Goal: Task Accomplishment & Management: Use online tool/utility

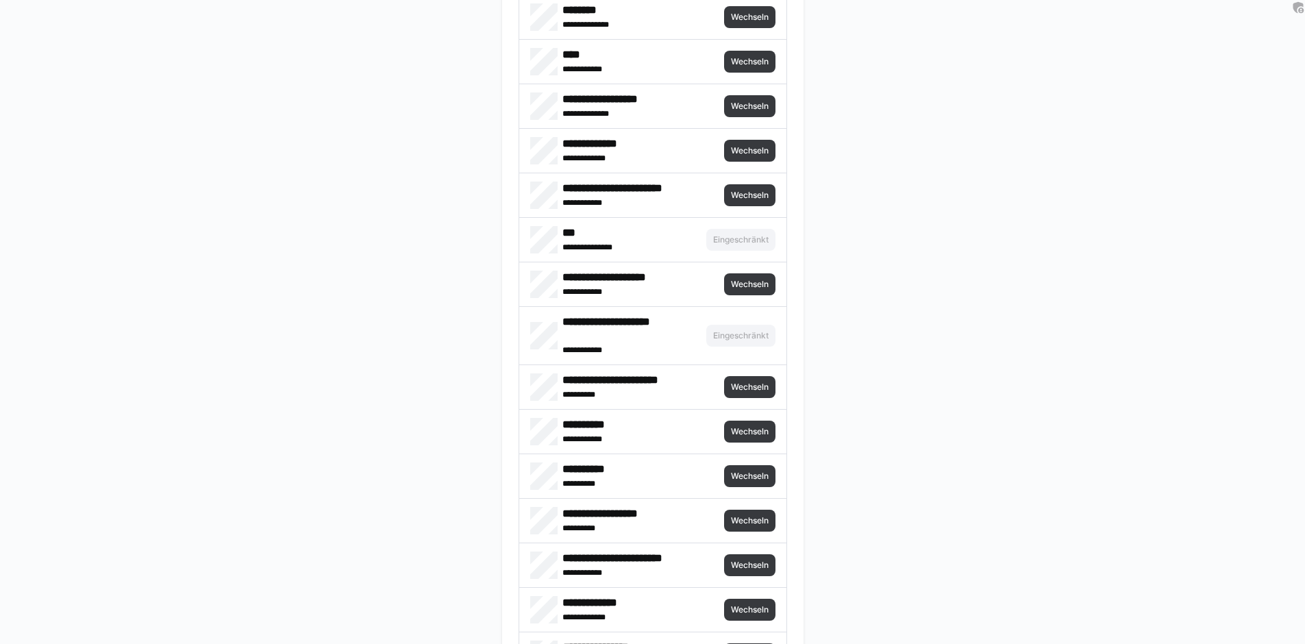
scroll to position [6497, 0]
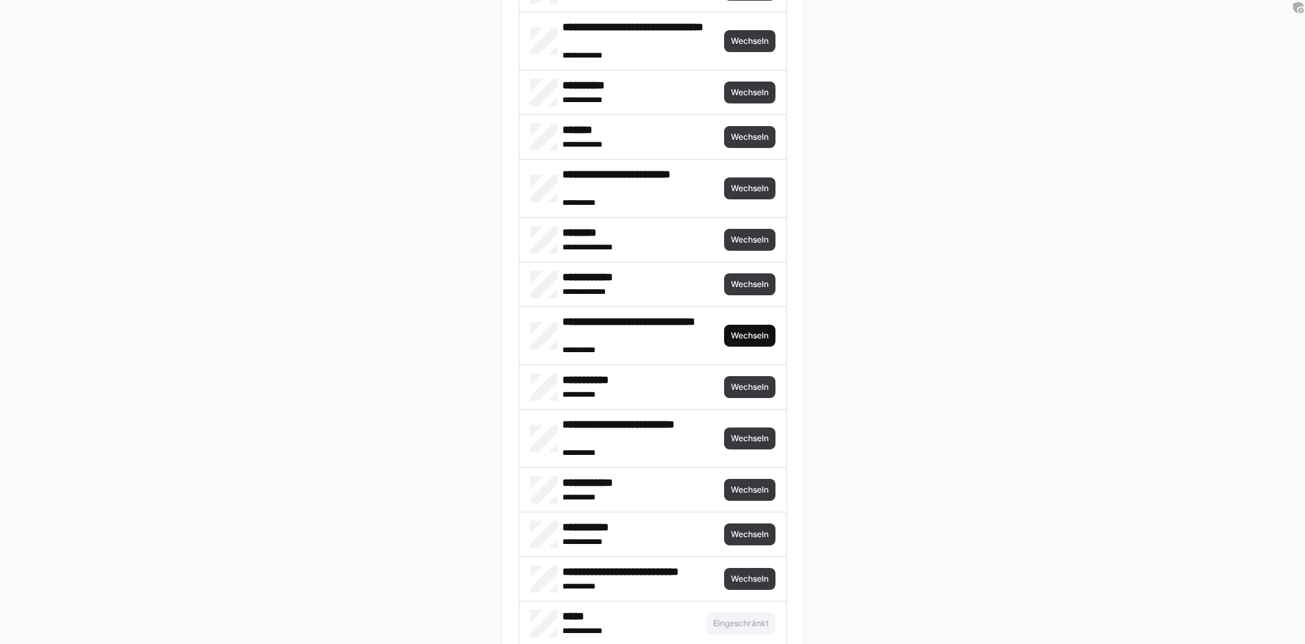
click at [751, 335] on span "Wechseln" at bounding box center [749, 335] width 40 height 11
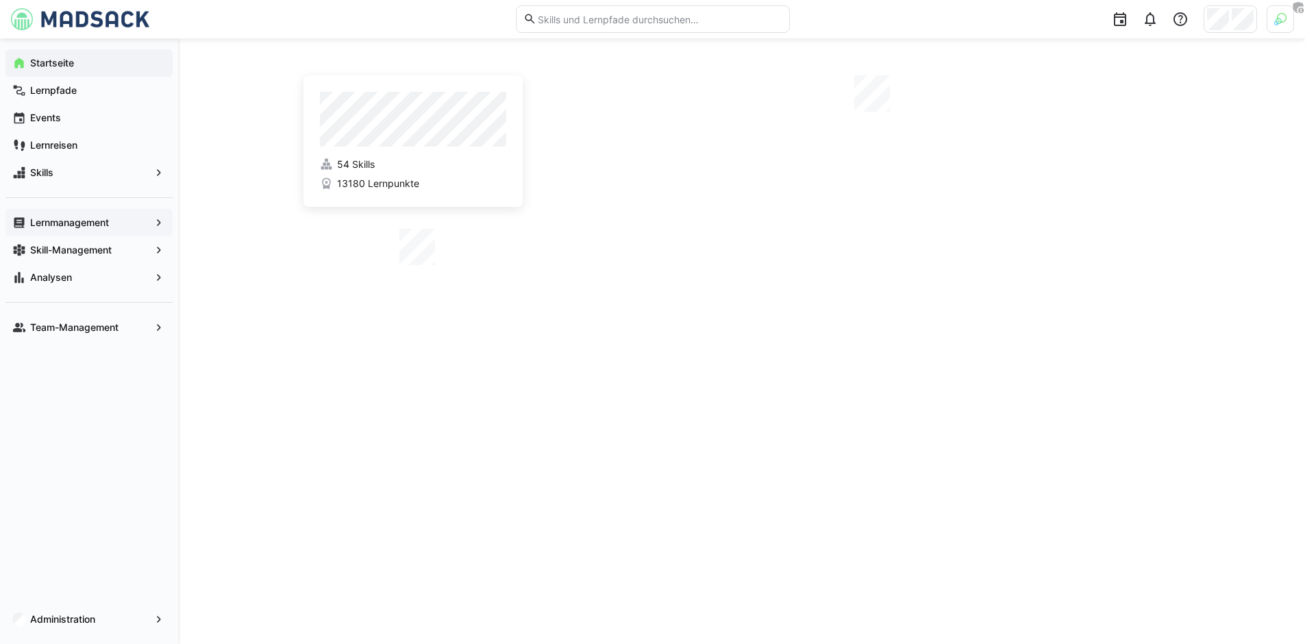
click at [0, 0] on app-navigation-label "Lernmanagement" at bounding box center [0, 0] width 0 height 0
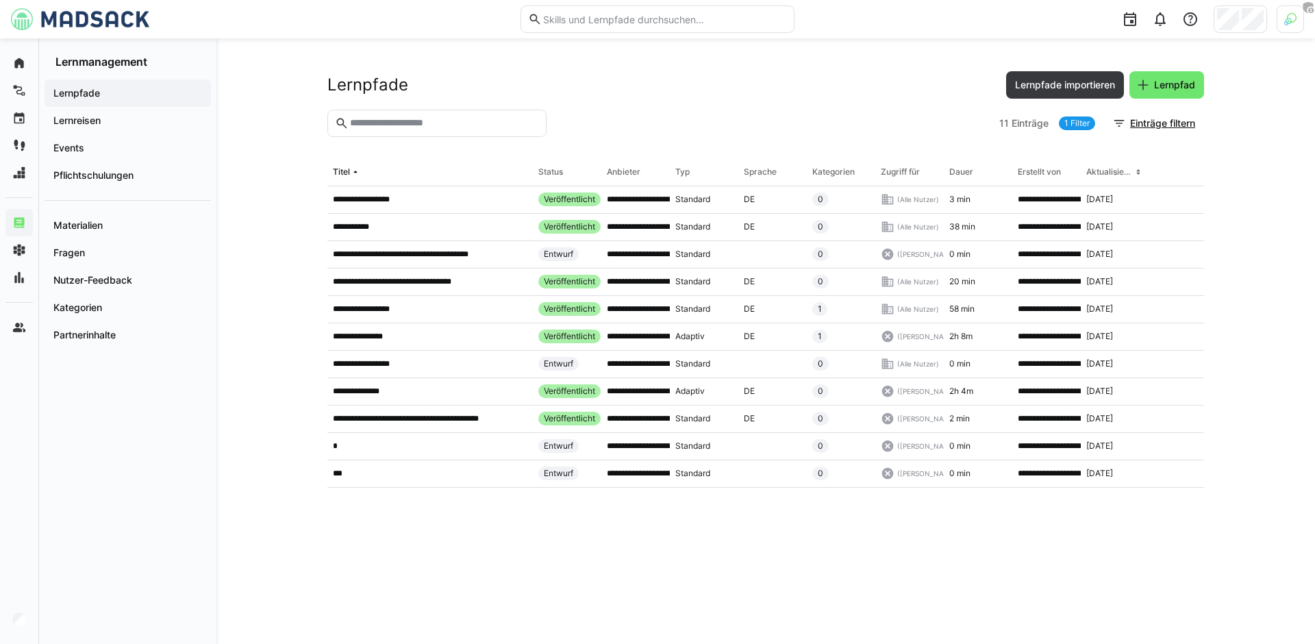
click at [1282, 22] on div at bounding box center [1290, 18] width 27 height 27
click at [940, 117] on div at bounding box center [657, 322] width 1315 height 644
click at [1284, 22] on div at bounding box center [1290, 18] width 27 height 27
click at [1282, 23] on div at bounding box center [1290, 18] width 27 height 27
click at [1143, 155] on span "Aktivieren" at bounding box center [1140, 160] width 42 height 11
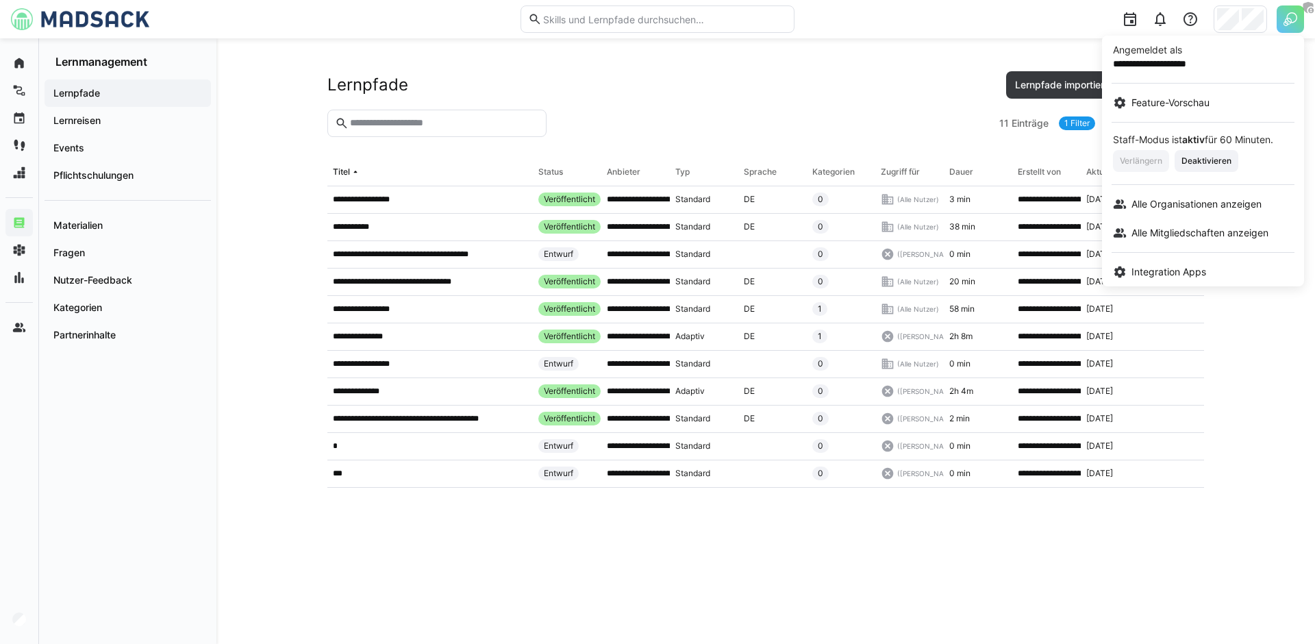
click at [687, 80] on div at bounding box center [657, 322] width 1315 height 644
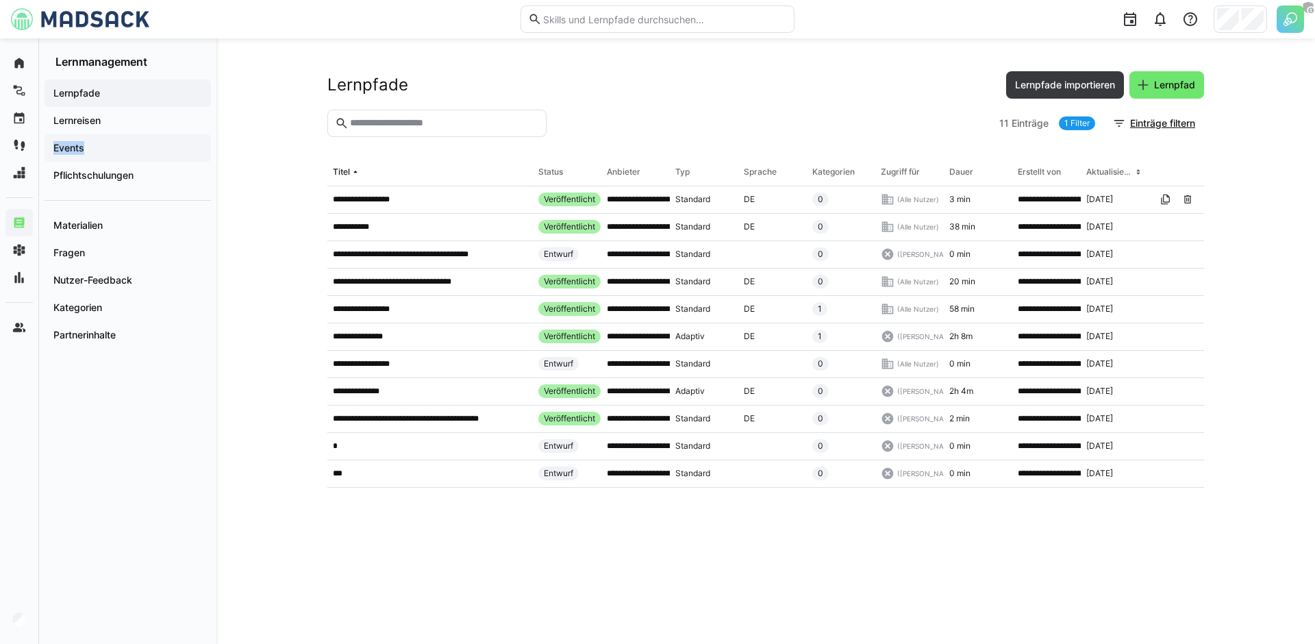
drag, startPoint x: 100, startPoint y: 124, endPoint x: 90, endPoint y: 149, distance: 27.1
click at [90, 149] on div "Lernpfade Lernreisen Events Pflichtschulungen" at bounding box center [128, 134] width 166 height 110
click at [90, 149] on span "Events" at bounding box center [127, 148] width 153 height 14
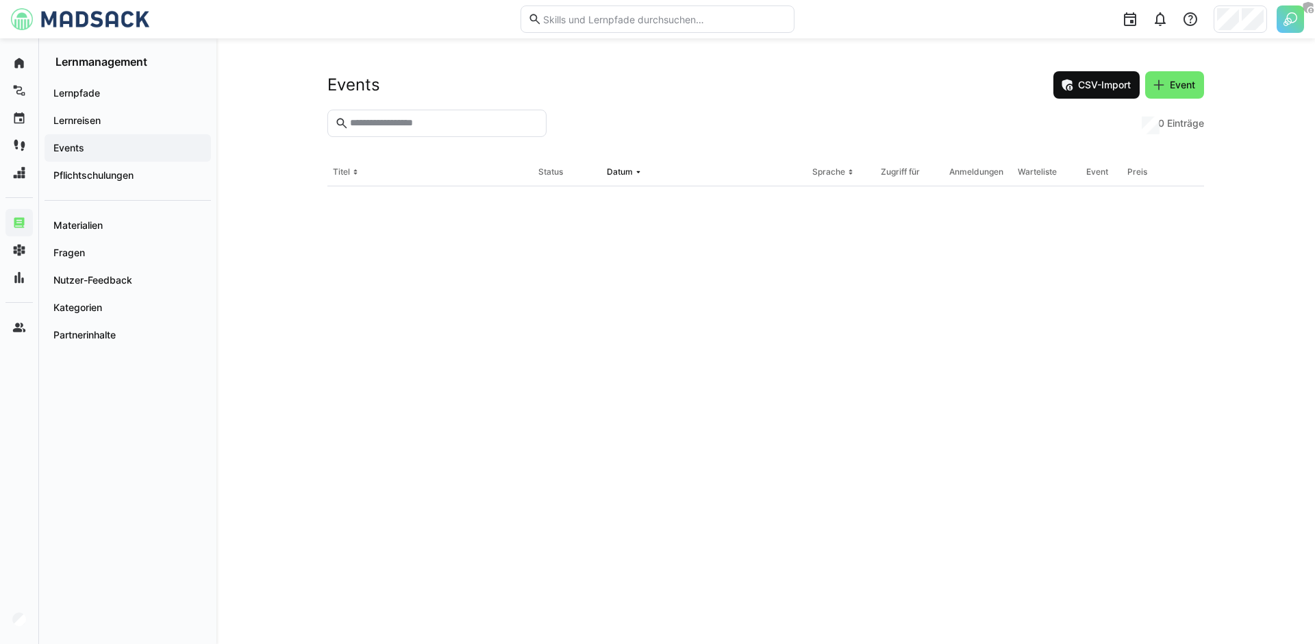
click at [1115, 90] on span "CSV-Import" at bounding box center [1104, 85] width 57 height 14
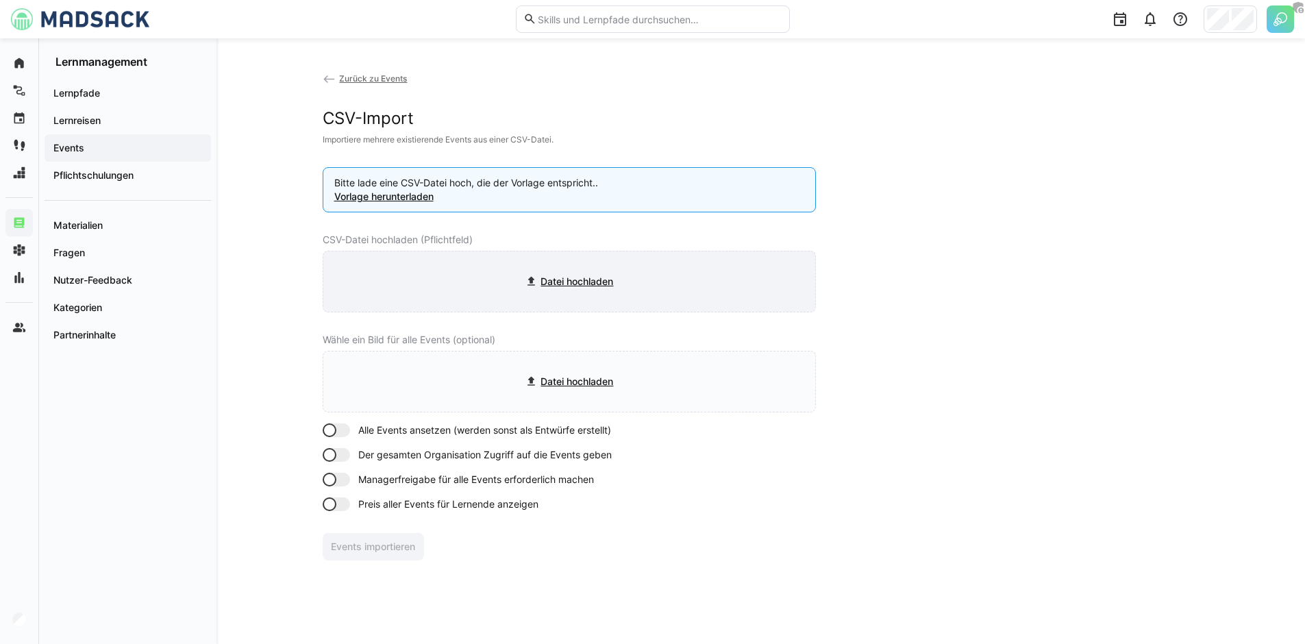
click at [588, 276] on input "file" at bounding box center [569, 281] width 492 height 60
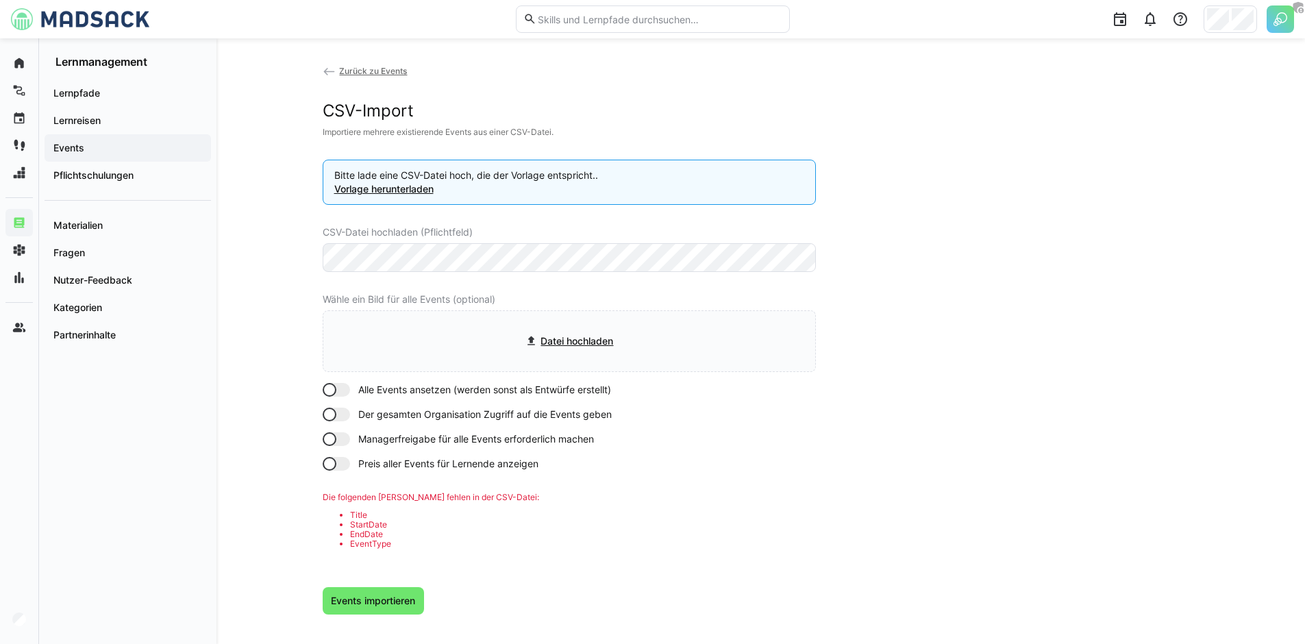
scroll to position [10, 0]
click at [564, 338] on input "file" at bounding box center [569, 338] width 492 height 60
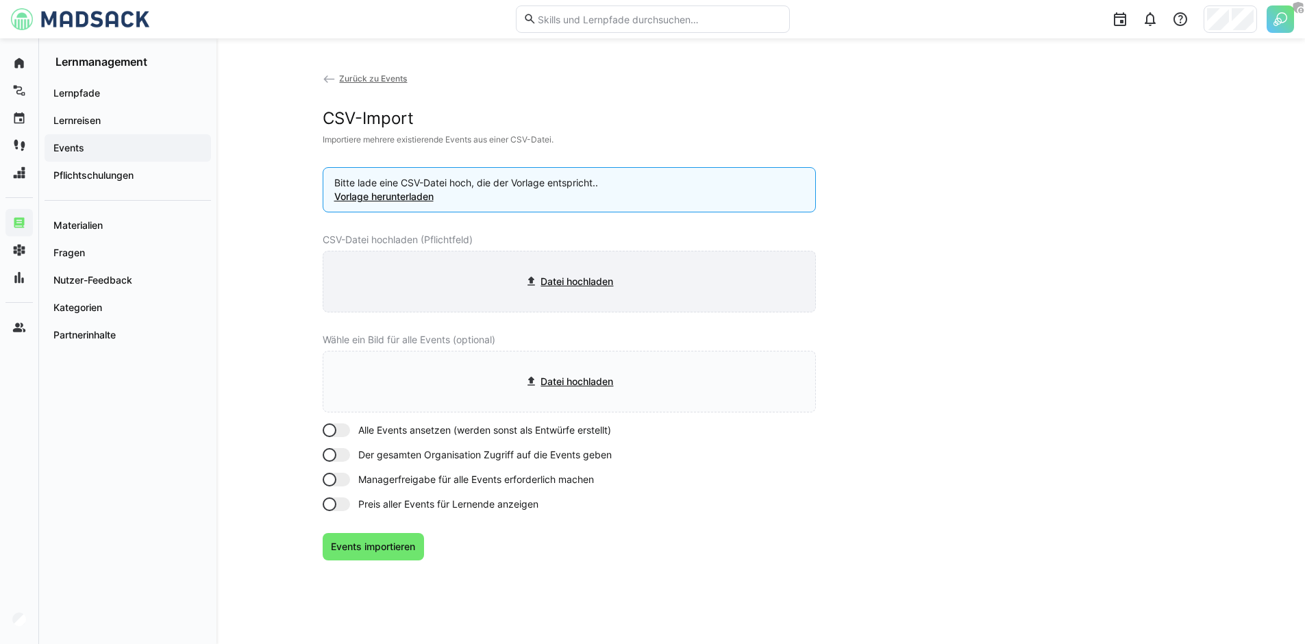
scroll to position [0, 0]
click at [586, 286] on input "file" at bounding box center [569, 281] width 492 height 60
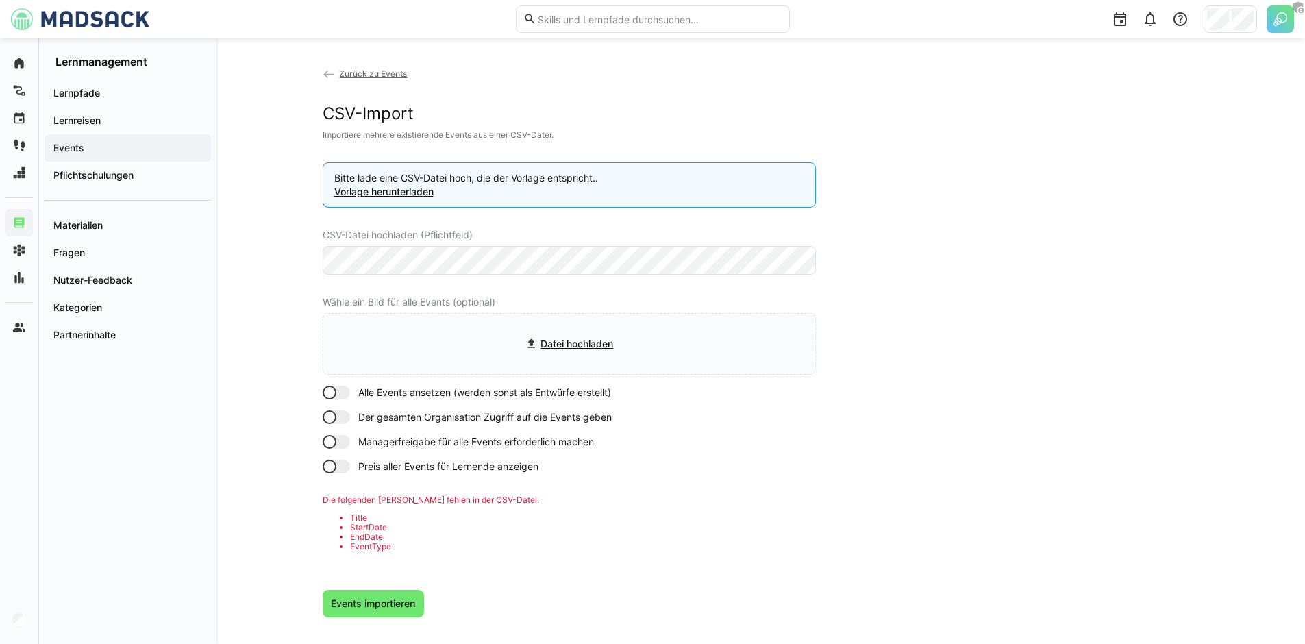
scroll to position [10, 0]
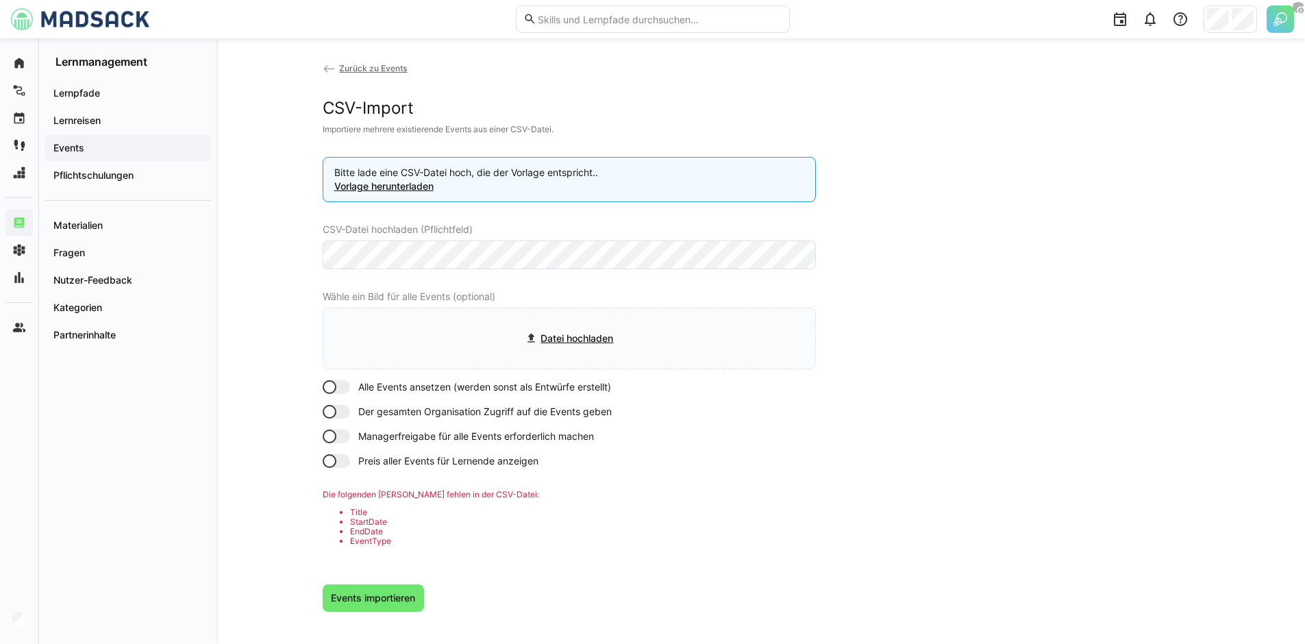
click at [884, 238] on app-learning-events-import "Zurück zu Events CSV-Import Importiere mehrere existierende Events aus einer CS…" at bounding box center [761, 336] width 877 height 551
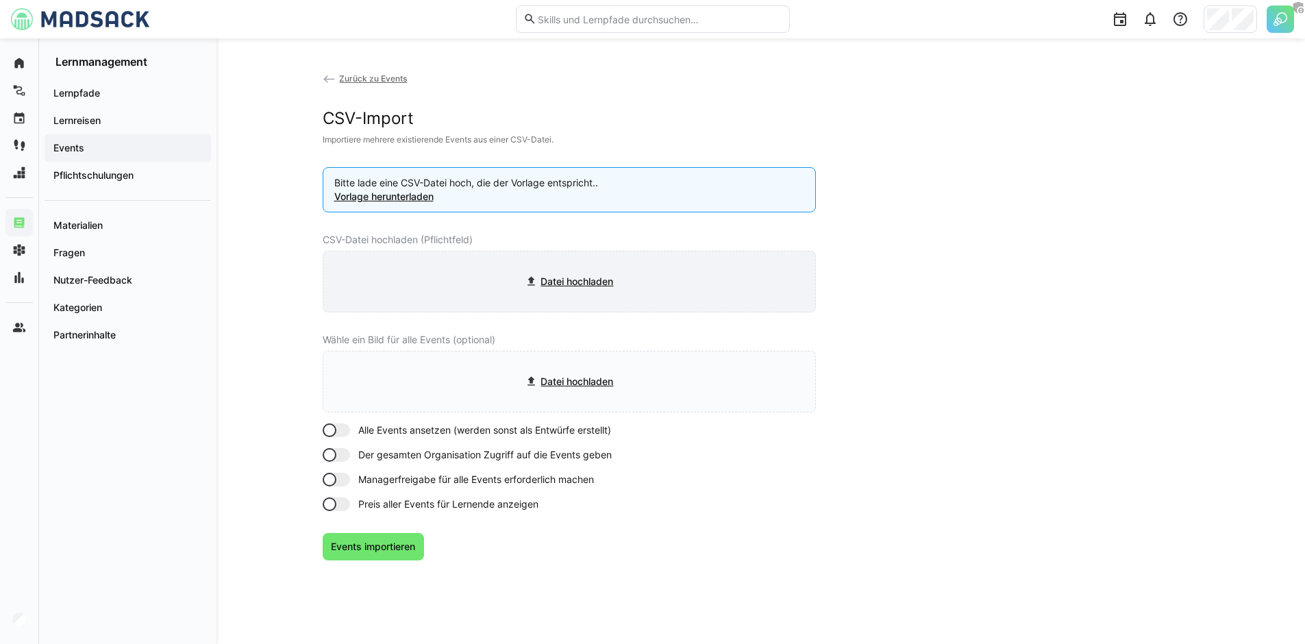
click at [689, 284] on input "file" at bounding box center [569, 281] width 492 height 60
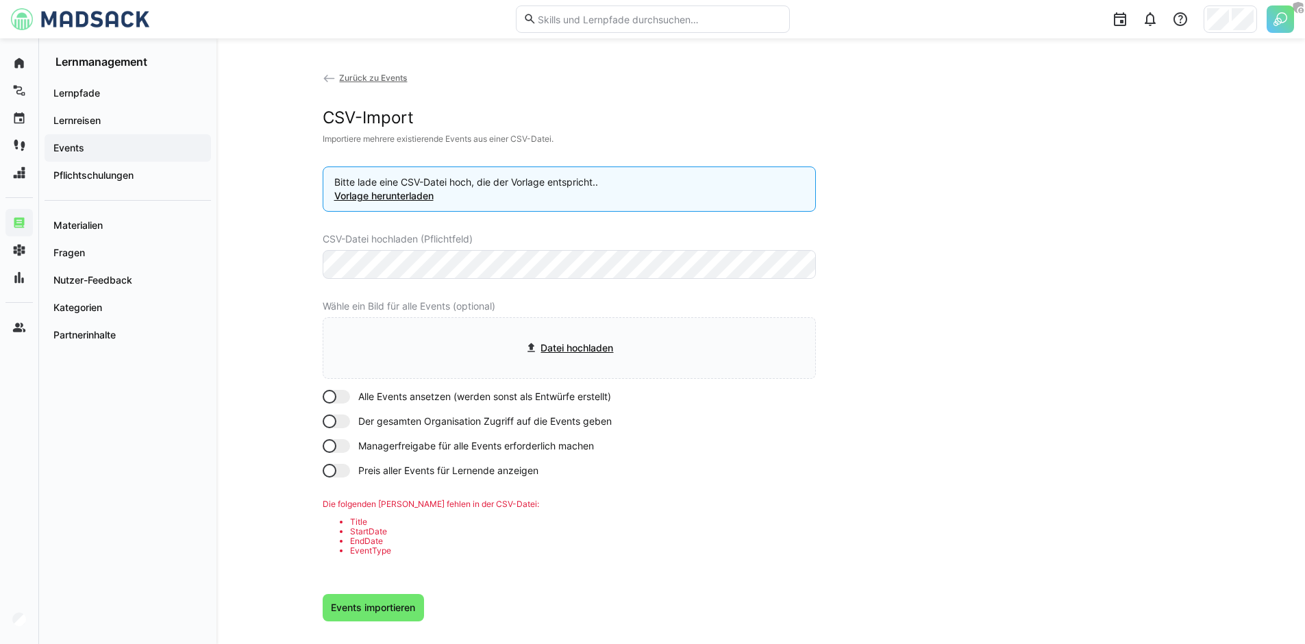
scroll to position [10, 0]
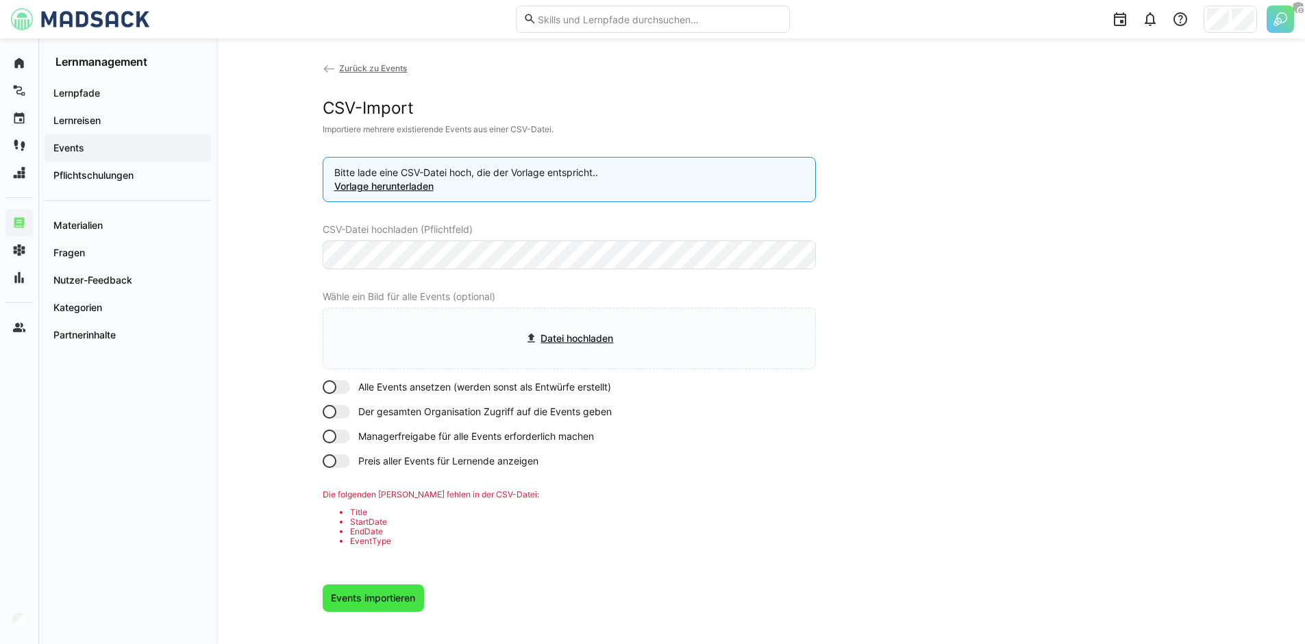
click at [391, 599] on span "Events importieren" at bounding box center [373, 598] width 88 height 14
click at [358, 536] on ul "Title StartDate EndDate EventType" at bounding box center [569, 527] width 493 height 38
click at [92, 129] on div "Lernreisen" at bounding box center [128, 120] width 166 height 27
click at [97, 141] on span "Events" at bounding box center [127, 148] width 153 height 14
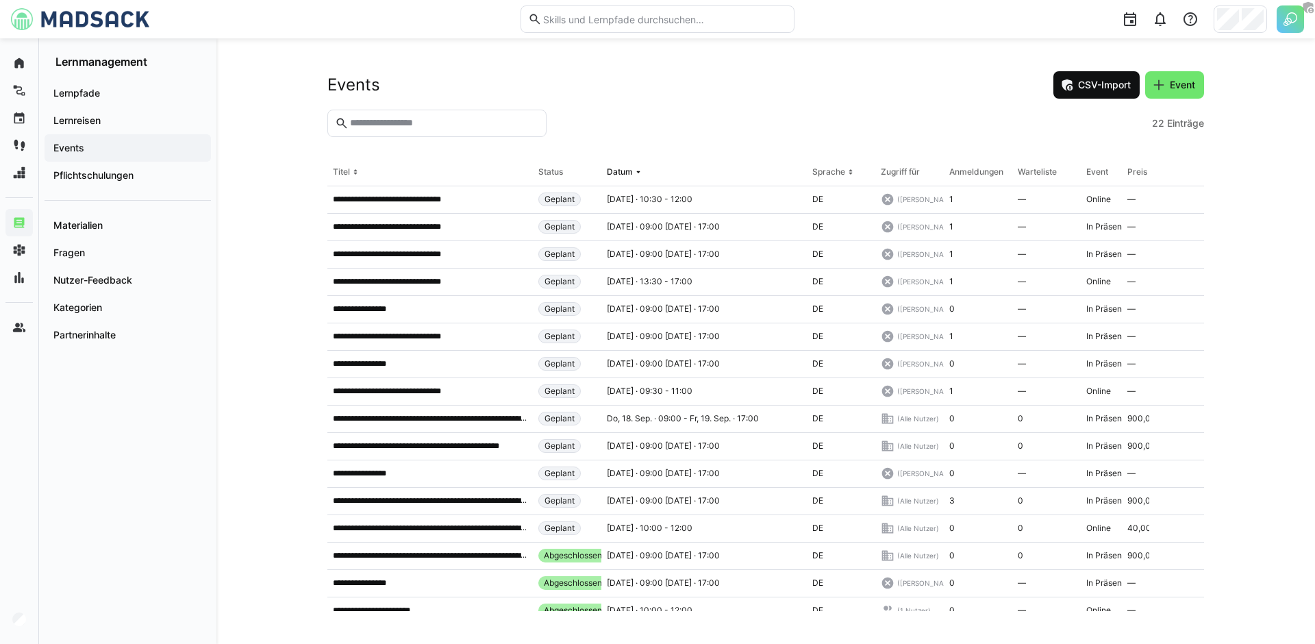
click at [1095, 92] on span "CSV-Import" at bounding box center [1096, 84] width 86 height 27
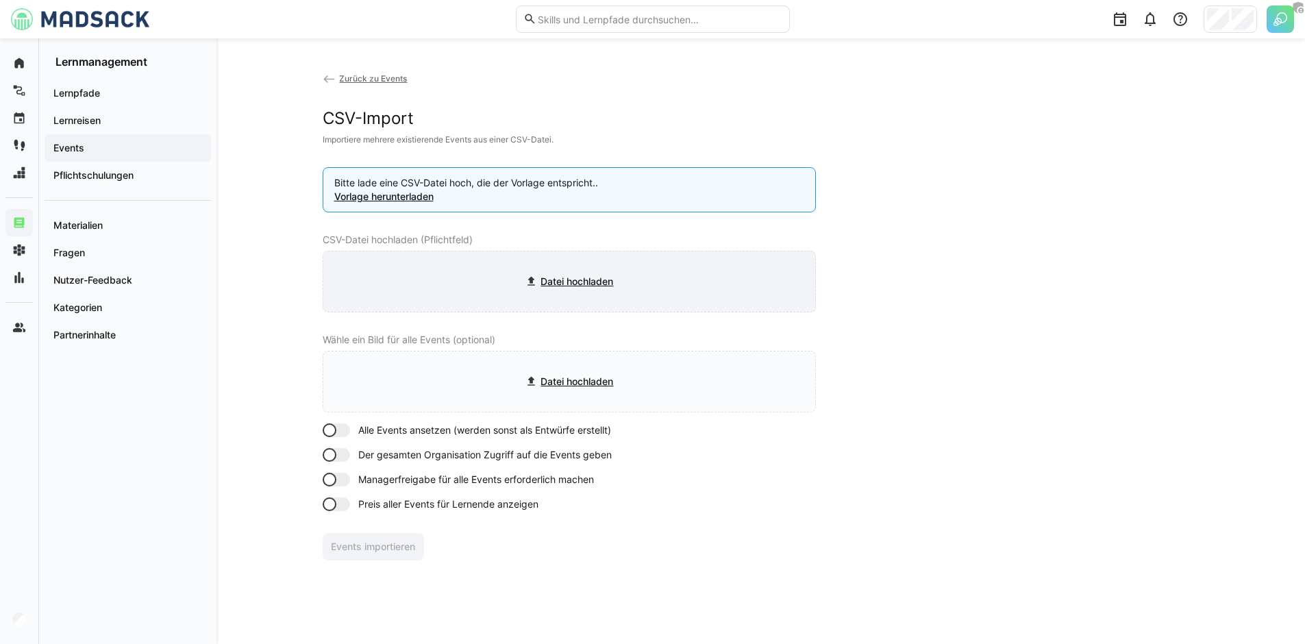
click at [582, 285] on input "file" at bounding box center [569, 281] width 492 height 60
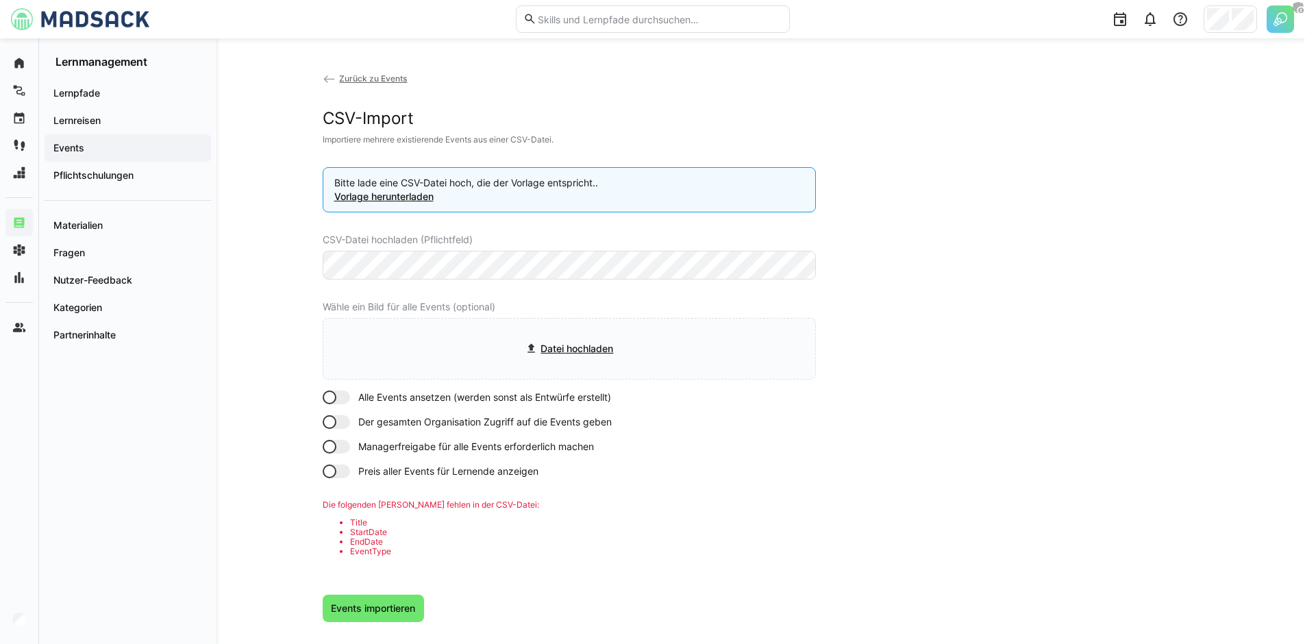
scroll to position [10, 0]
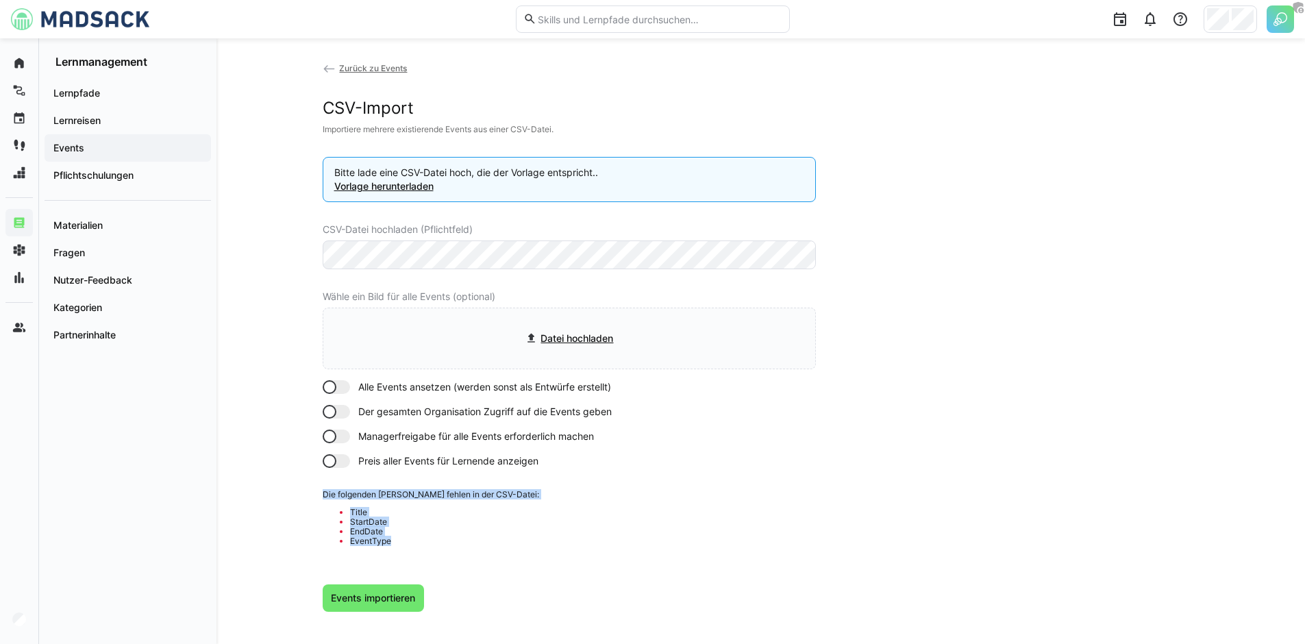
drag, startPoint x: 422, startPoint y: 536, endPoint x: 333, endPoint y: 481, distance: 104.9
click at [333, 481] on div "Zurück zu Events CSV-Import Importiere mehrere existierende Events aus einer CS…" at bounding box center [569, 336] width 493 height 551
click at [464, 534] on li "EndDate" at bounding box center [583, 532] width 466 height 10
click at [112, 153] on span "Events" at bounding box center [127, 148] width 153 height 14
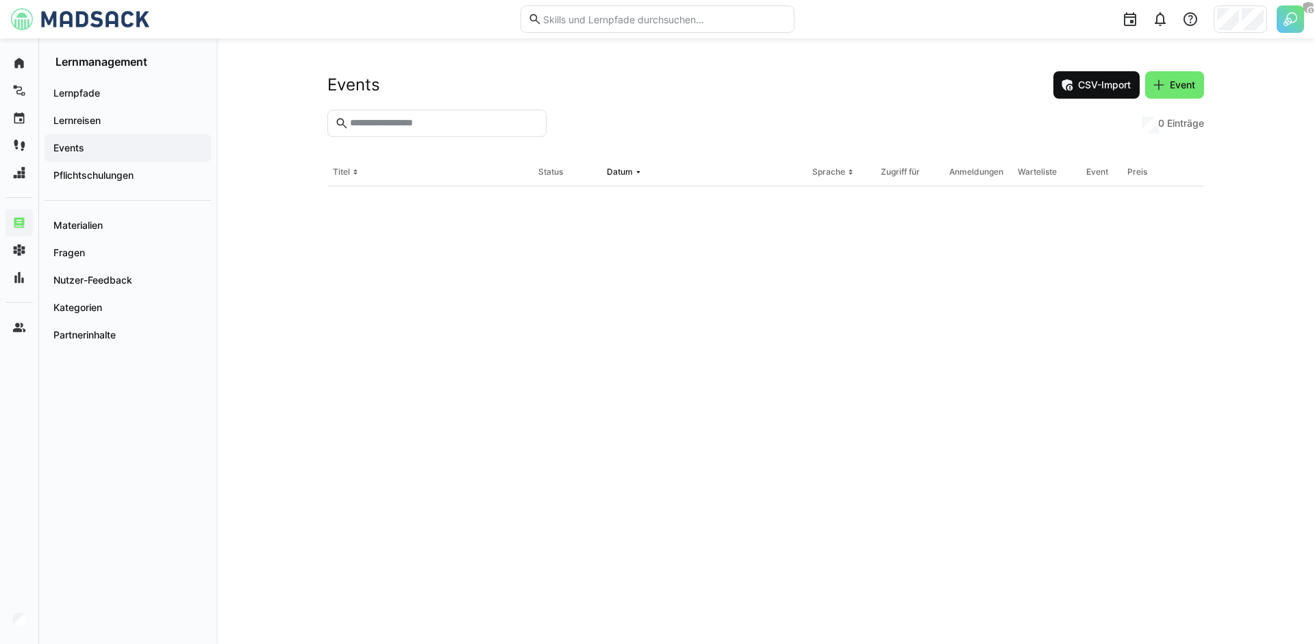
click at [1120, 90] on span "CSV-Import" at bounding box center [1104, 85] width 57 height 14
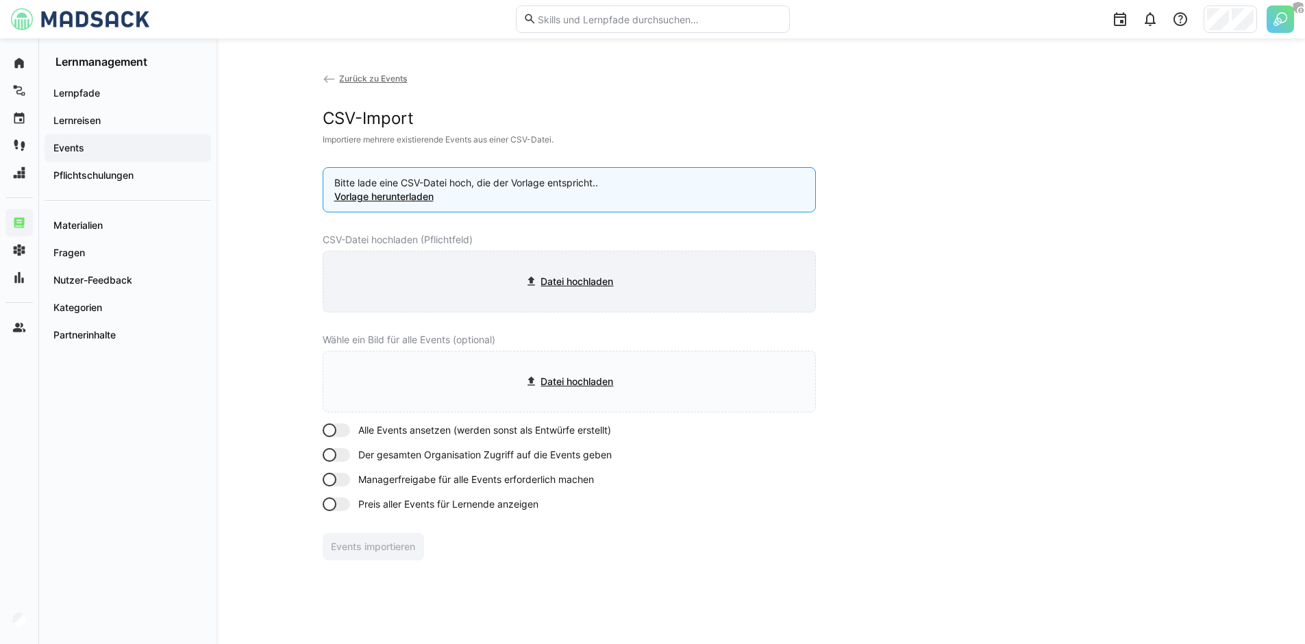
click at [582, 276] on input "file" at bounding box center [569, 281] width 492 height 60
click at [587, 296] on input "file" at bounding box center [569, 281] width 492 height 60
click at [936, 234] on app-learning-events-import "Zurück zu Events CSV-Import Importiere mehrere existierende Events aus einer CS…" at bounding box center [761, 315] width 877 height 489
click at [417, 198] on link "Vorlage herunterladen" at bounding box center [383, 196] width 99 height 12
click at [616, 247] on div "CSV-Datei hochladen (Pflichtfeld) Datei hochladen" at bounding box center [569, 273] width 493 height 78
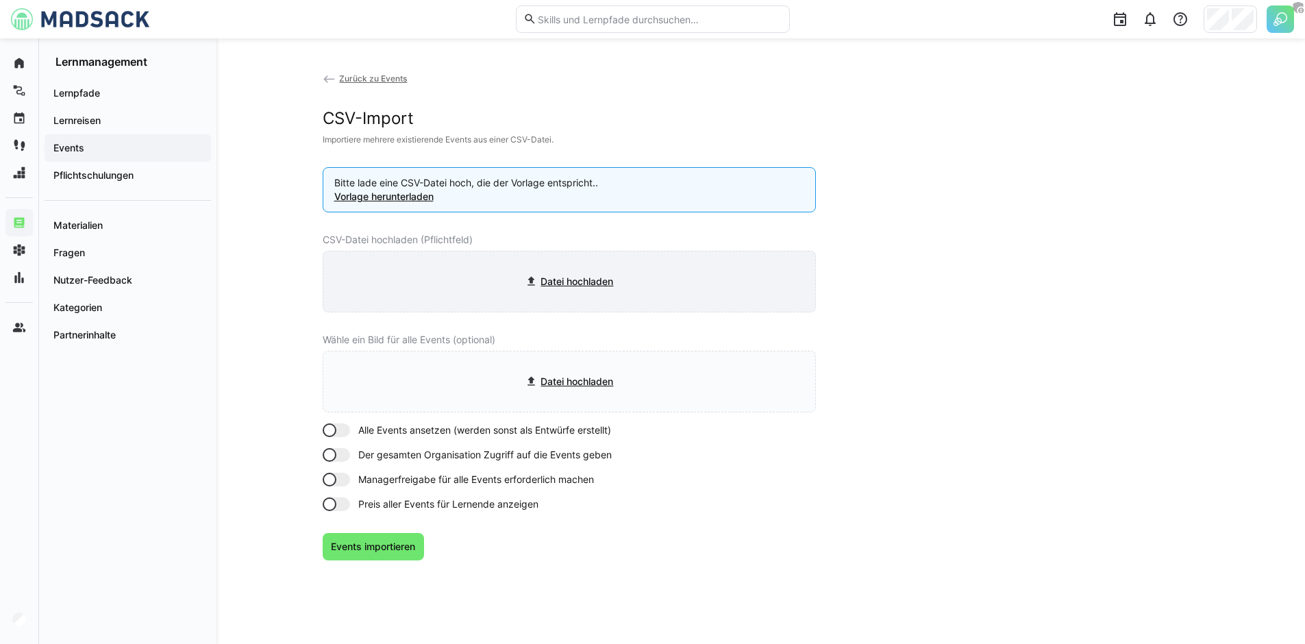
click at [599, 295] on input "file" at bounding box center [569, 281] width 492 height 60
click at [571, 298] on input "file" at bounding box center [569, 281] width 492 height 60
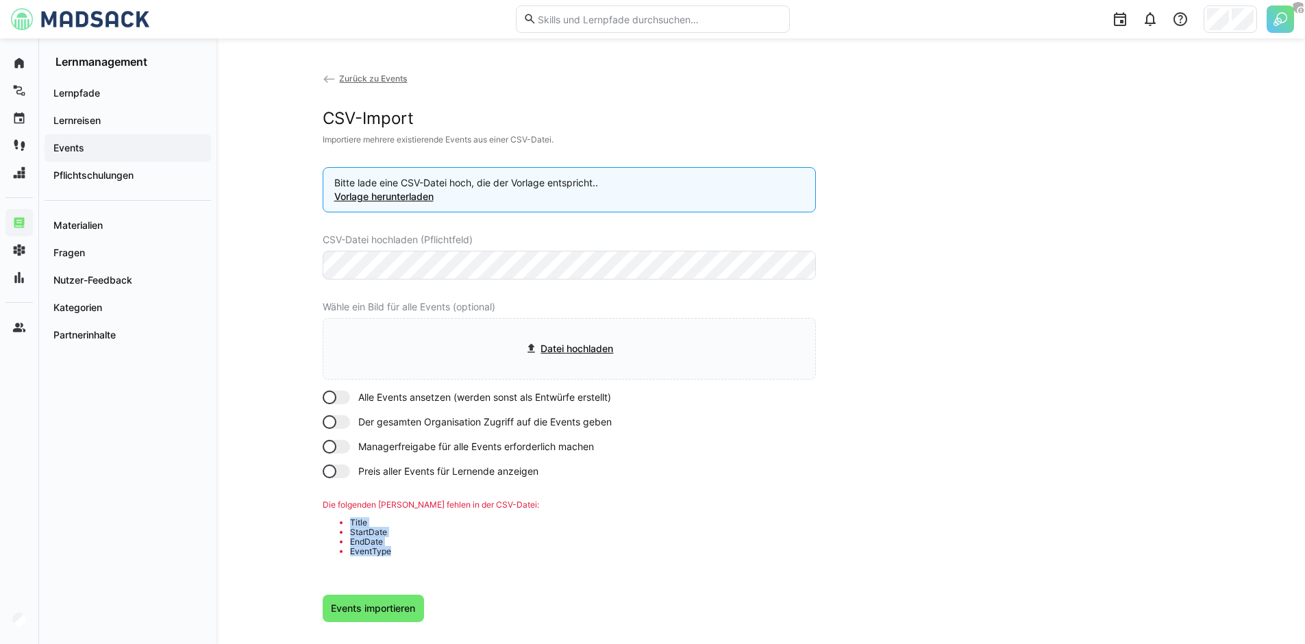
drag, startPoint x: 363, startPoint y: 513, endPoint x: 392, endPoint y: 556, distance: 52.2
click at [392, 556] on p "Die folgenden Felder fehlen in der CSV-Datei: Title StartDate EndDate EventType" at bounding box center [569, 532] width 493 height 64
click at [399, 552] on li "EventType" at bounding box center [583, 552] width 466 height 10
click at [442, 542] on li "EndDate" at bounding box center [583, 542] width 466 height 10
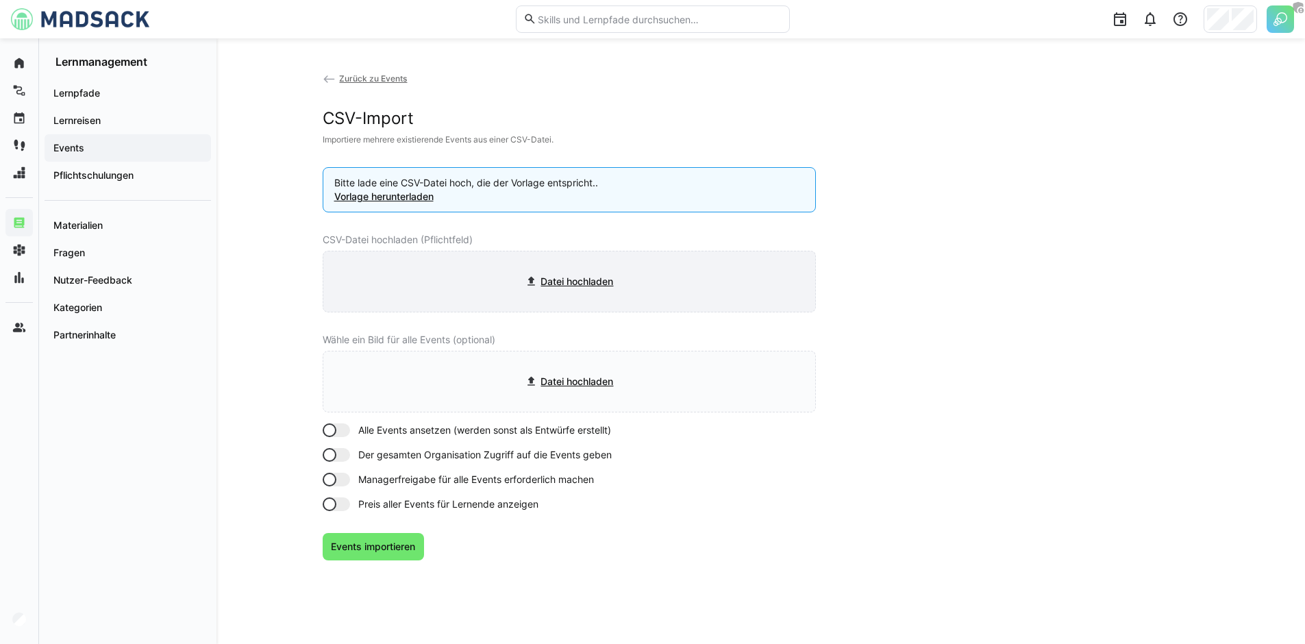
click at [563, 275] on input "file" at bounding box center [569, 281] width 492 height 60
click at [587, 309] on input "file" at bounding box center [569, 281] width 492 height 60
click at [556, 292] on input "file" at bounding box center [569, 281] width 492 height 60
click at [682, 275] on input "file" at bounding box center [569, 281] width 492 height 60
click at [1266, 16] on img at bounding box center [1279, 18] width 27 height 27
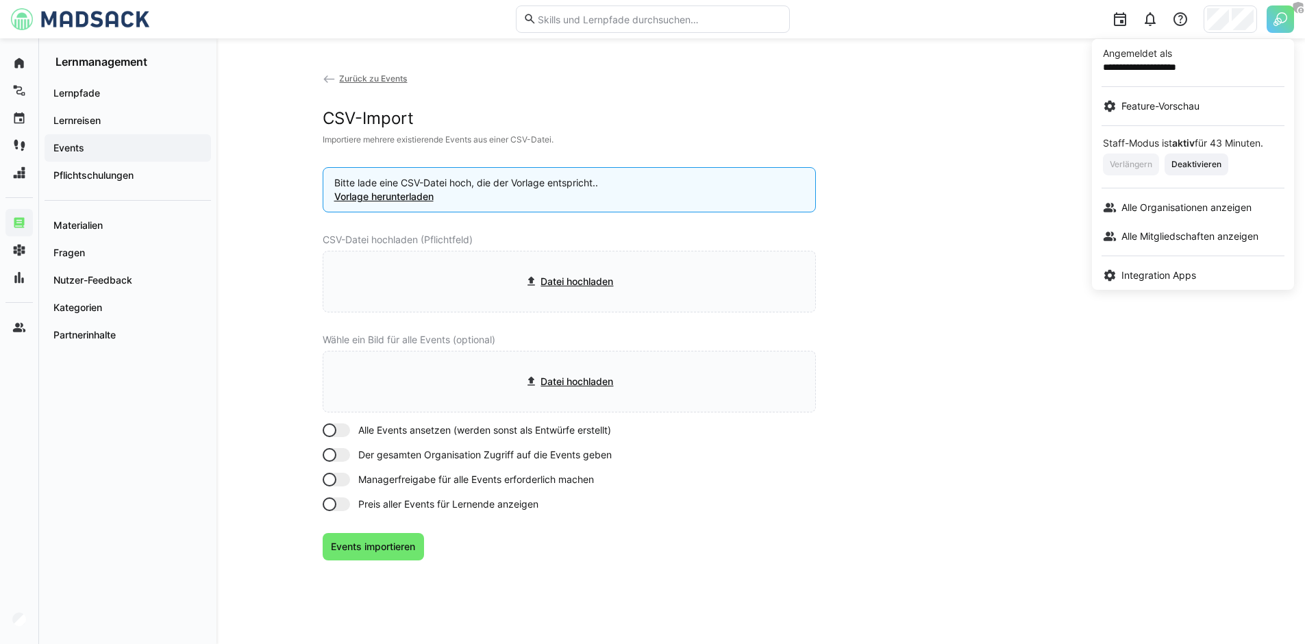
click at [1034, 144] on div at bounding box center [652, 322] width 1305 height 644
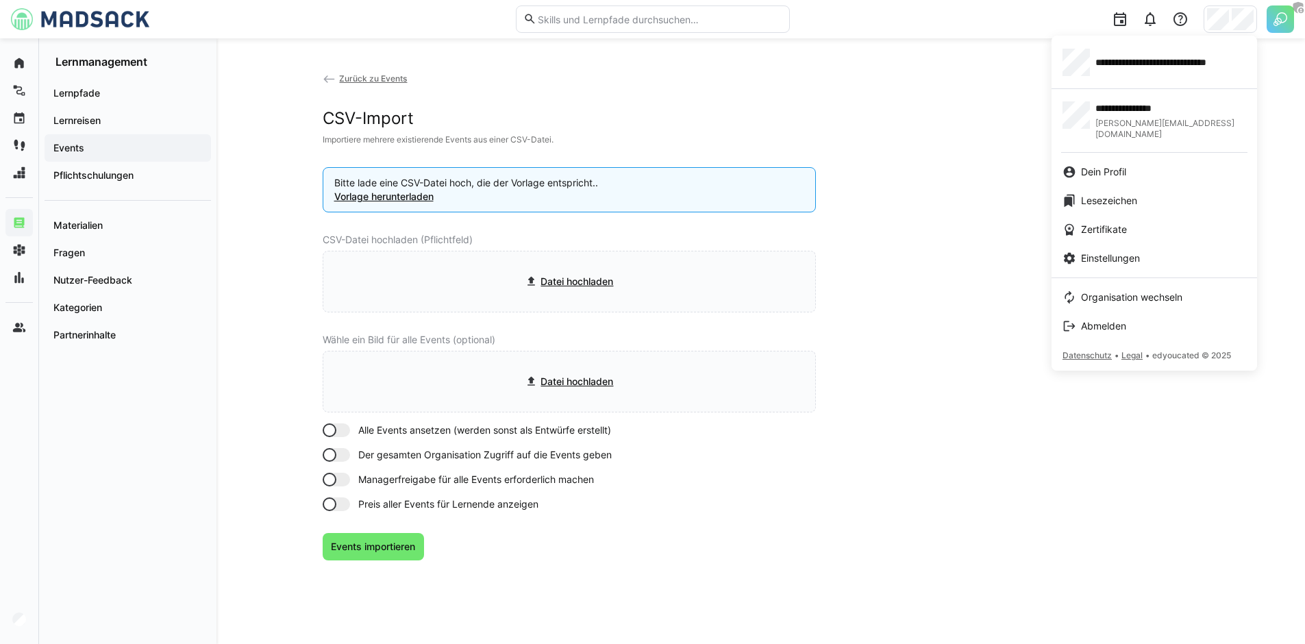
click at [1134, 64] on span "**********" at bounding box center [1170, 62] width 151 height 14
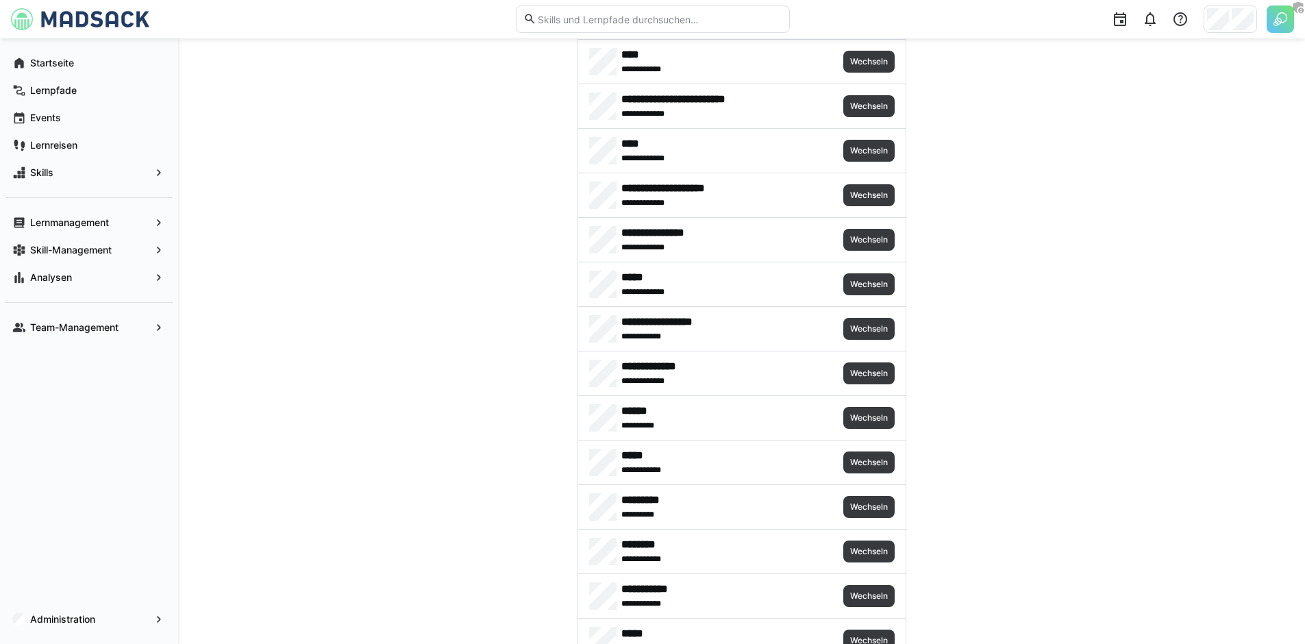
scroll to position [742, 0]
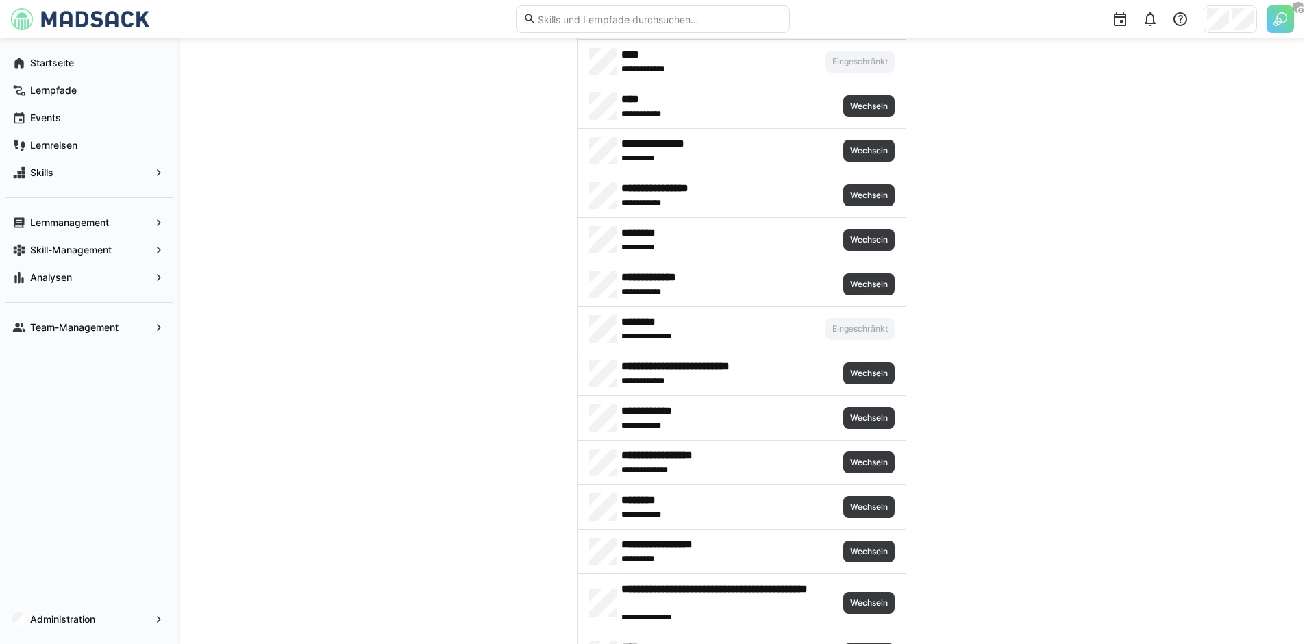
click at [1284, 21] on img at bounding box center [1279, 18] width 27 height 27
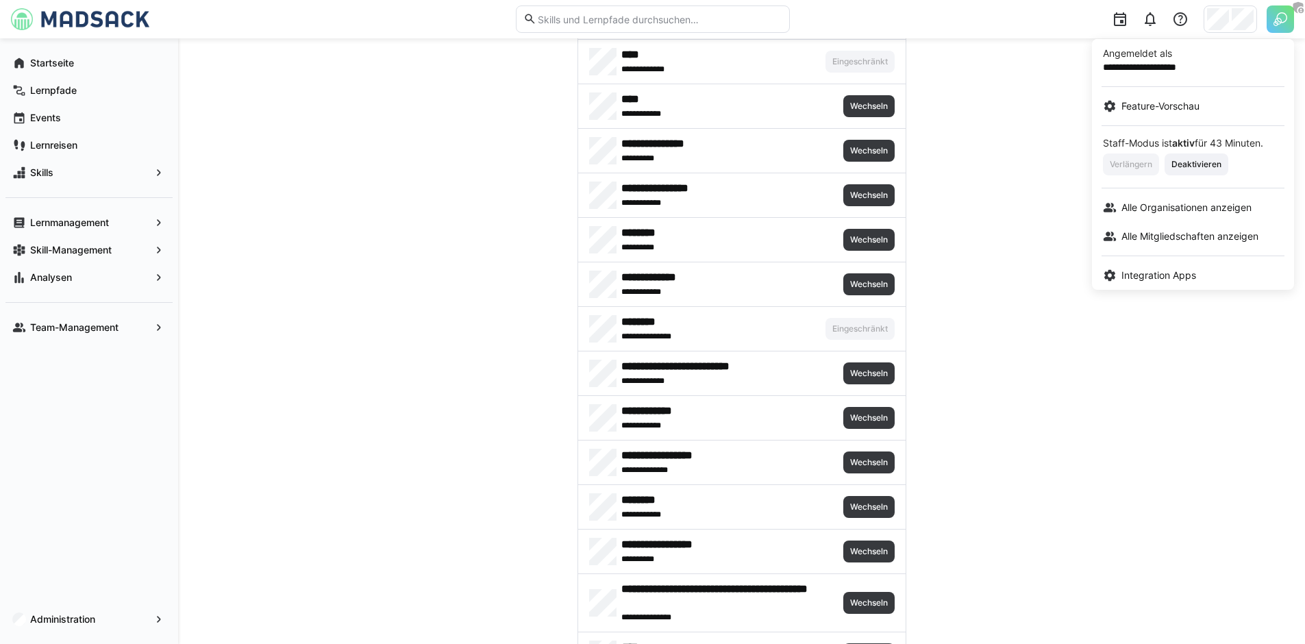
click at [1079, 177] on div at bounding box center [652, 322] width 1305 height 644
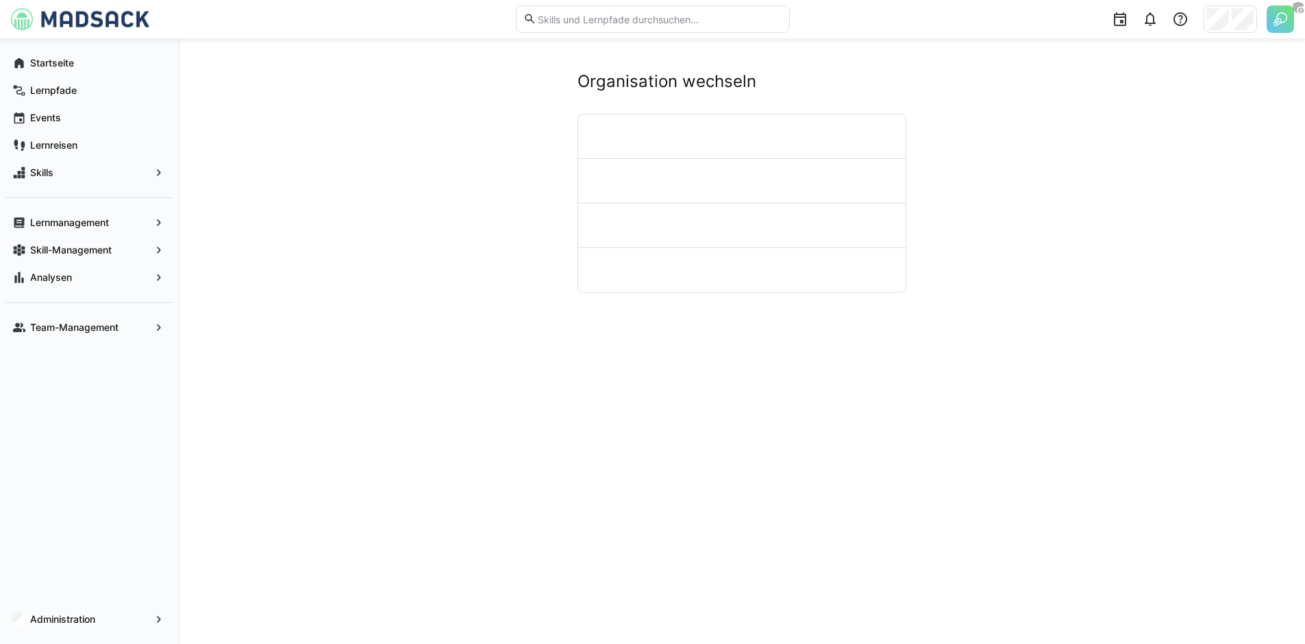
click at [1229, 25] on div at bounding box center [1229, 18] width 53 height 27
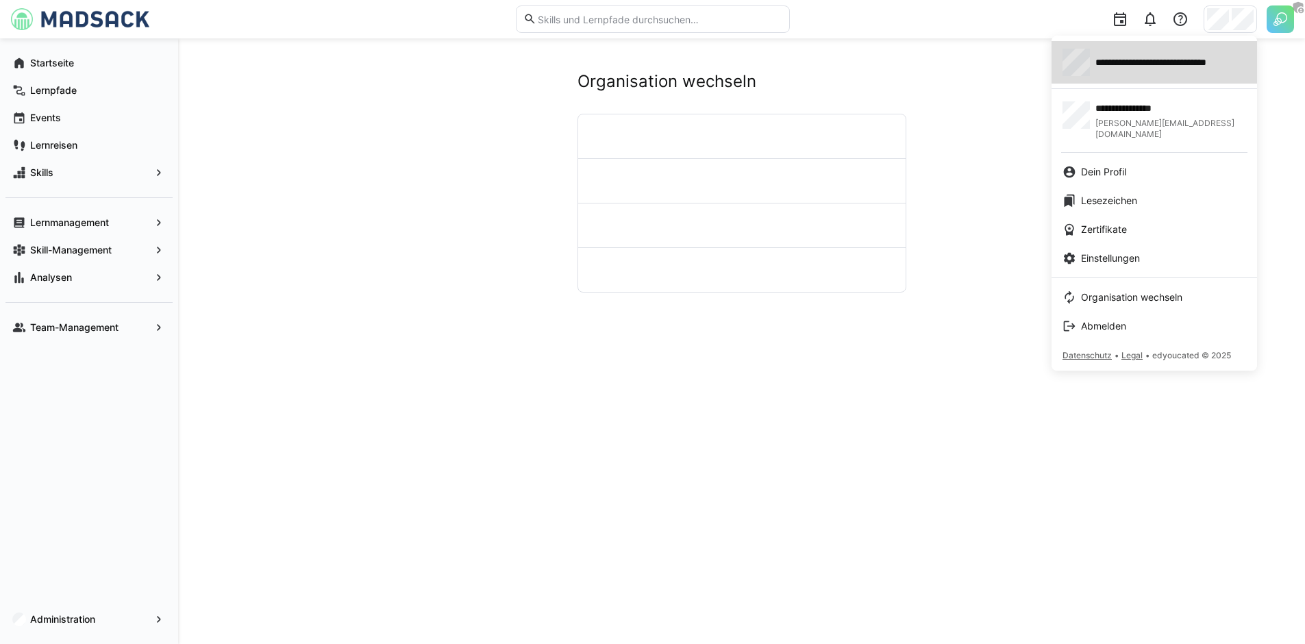
click at [1159, 45] on link "**********" at bounding box center [1153, 62] width 205 height 42
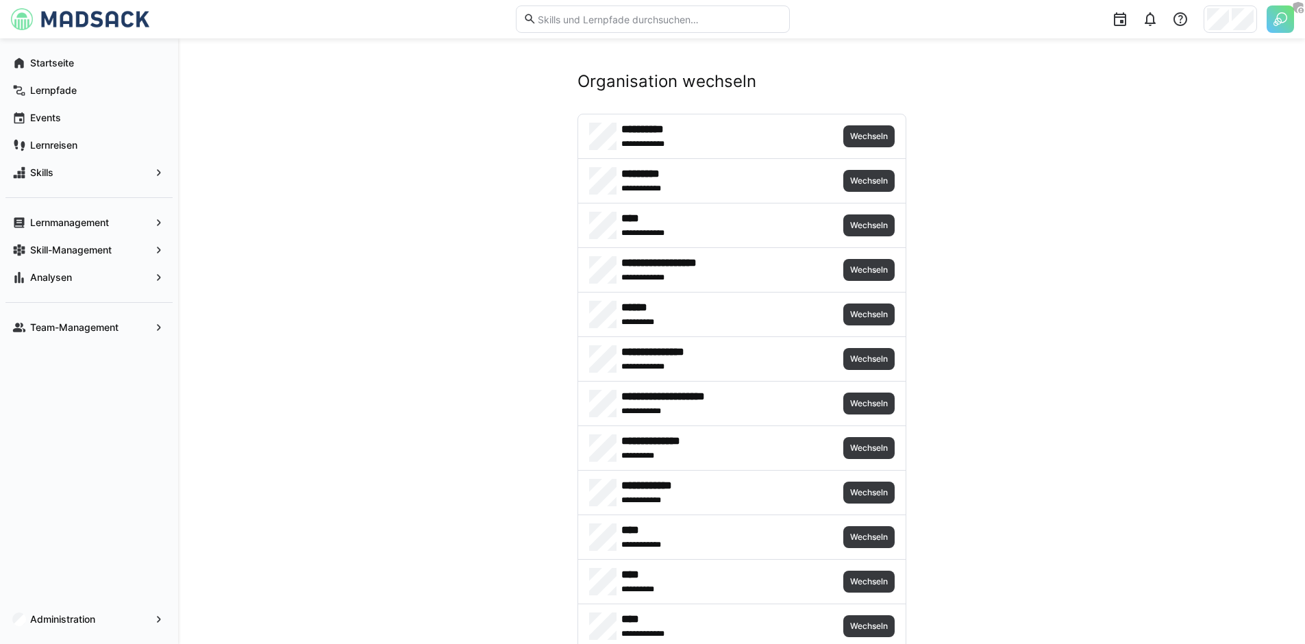
scroll to position [742, 0]
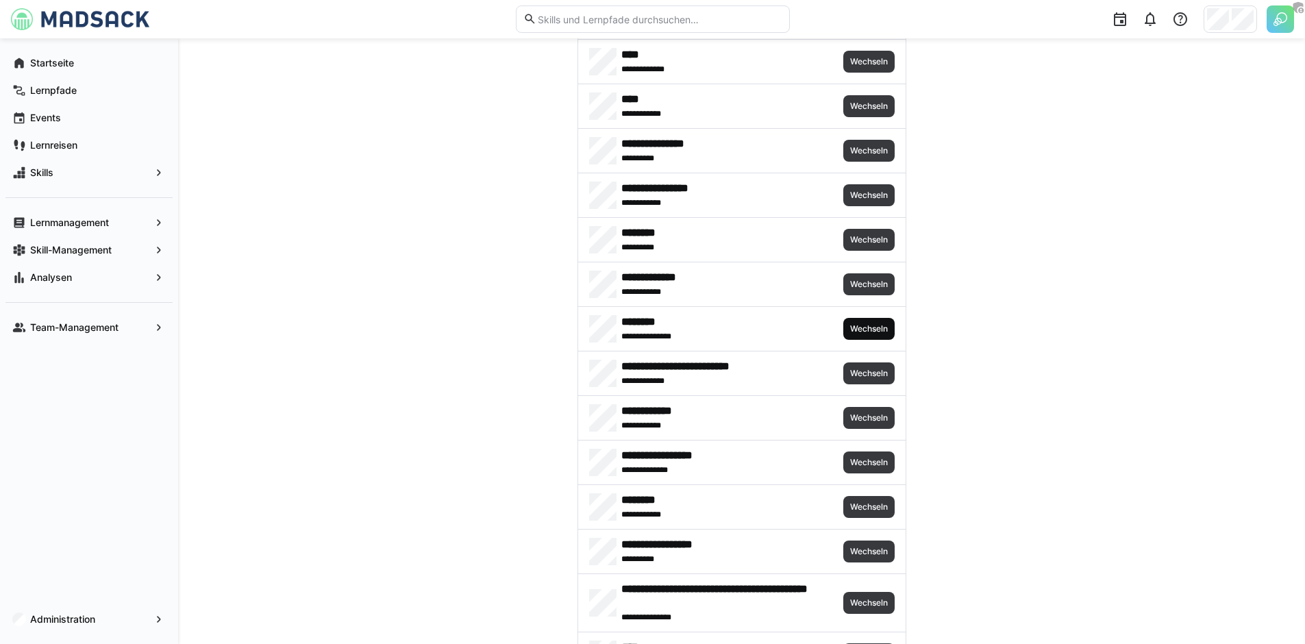
click at [862, 330] on span "Wechseln" at bounding box center [869, 328] width 40 height 11
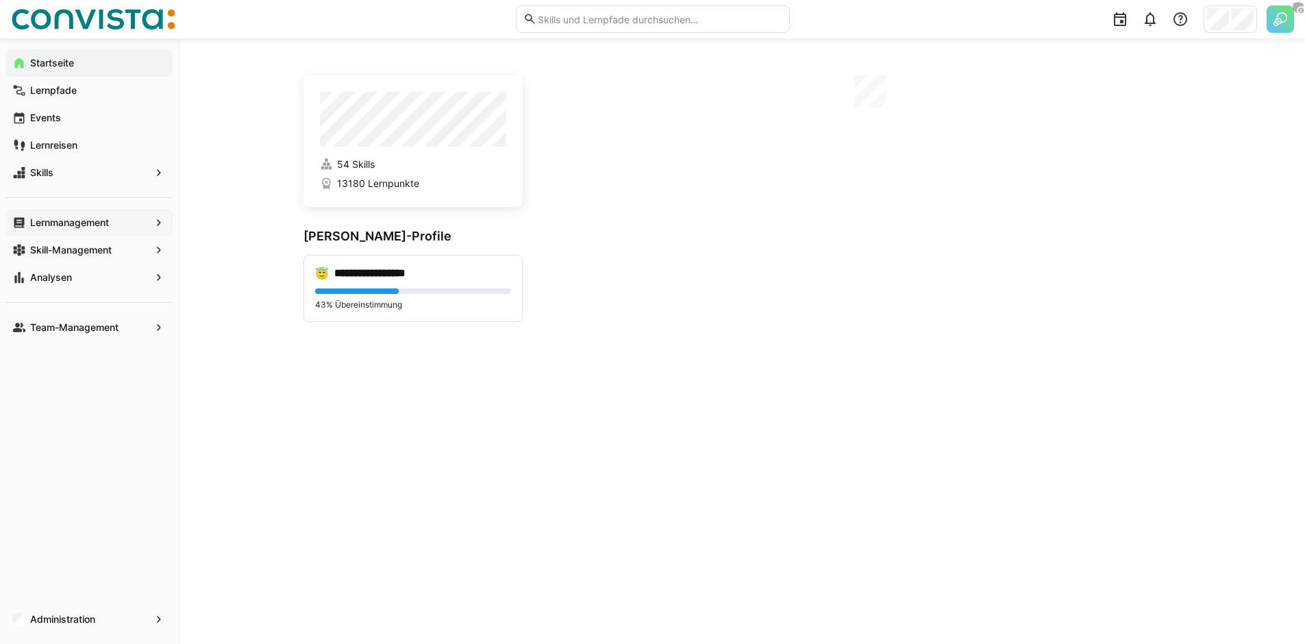
click at [0, 0] on app-navigation-label "Lernmanagement" at bounding box center [0, 0] width 0 height 0
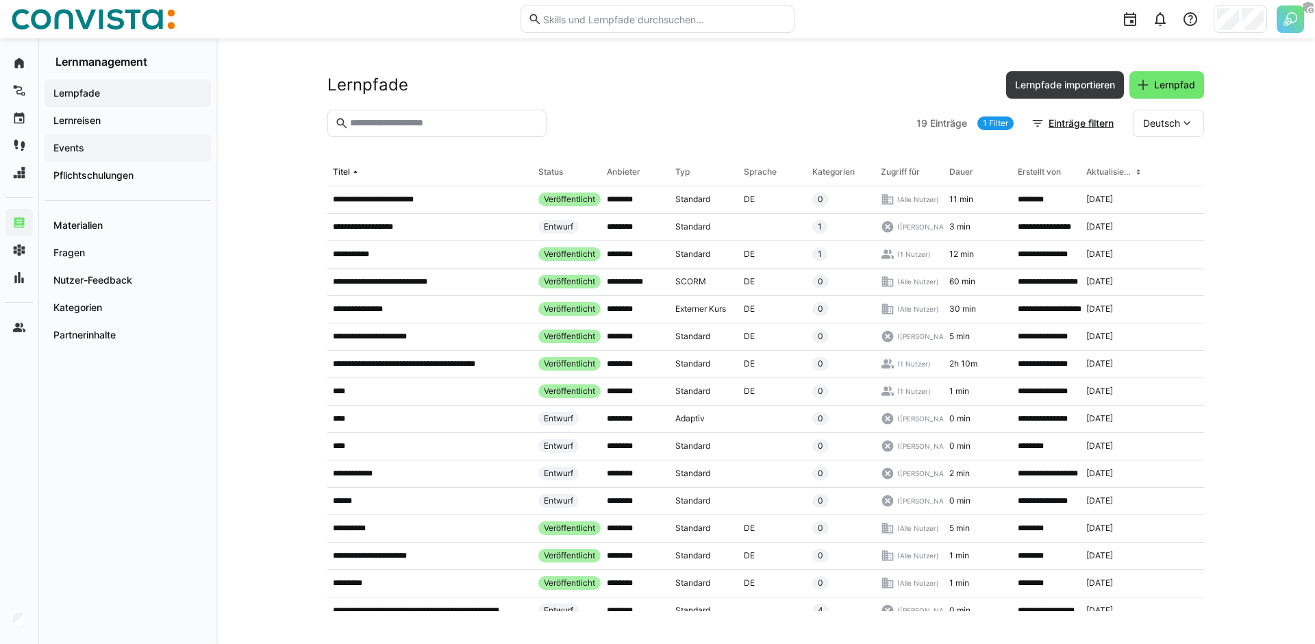
click at [120, 145] on span "Events" at bounding box center [127, 148] width 153 height 14
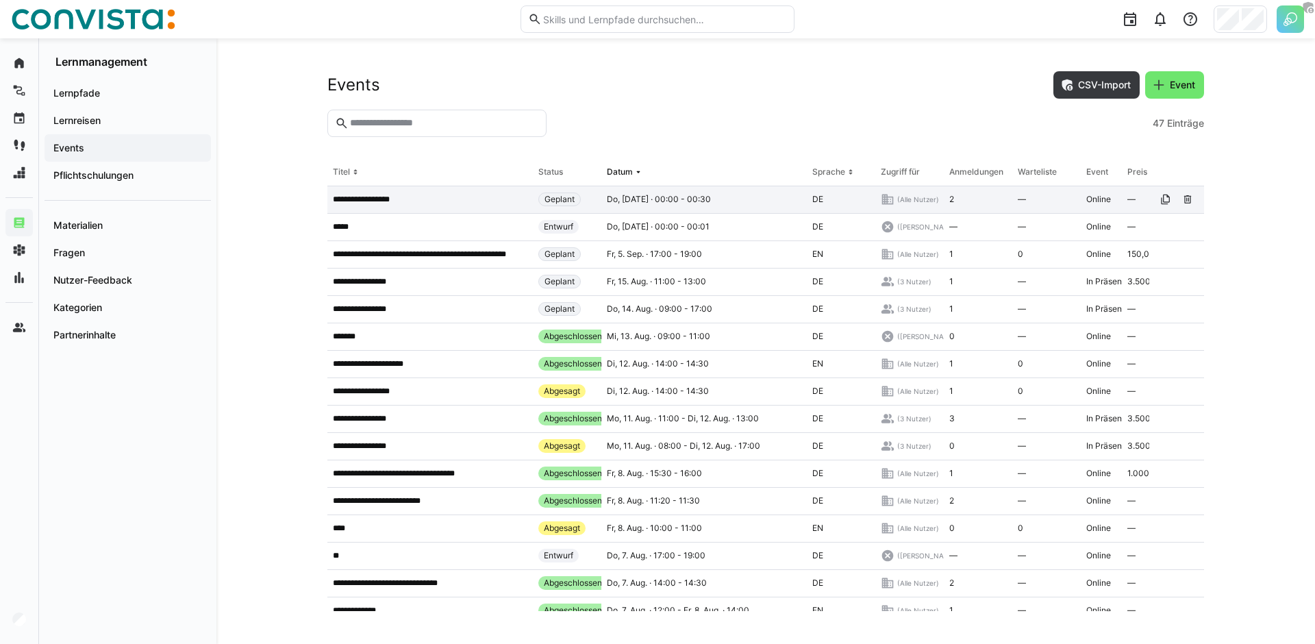
click at [396, 210] on div "**********" at bounding box center [429, 199] width 205 height 27
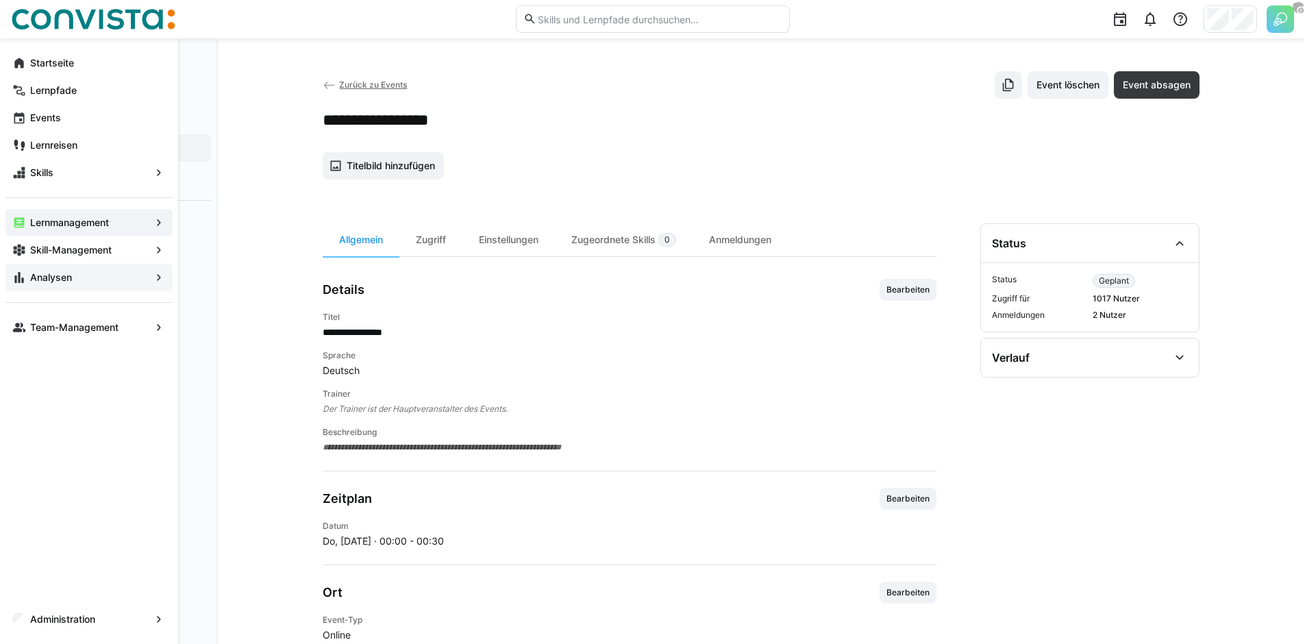
click at [0, 0] on app-navigation-label "Analysen" at bounding box center [0, 0] width 0 height 0
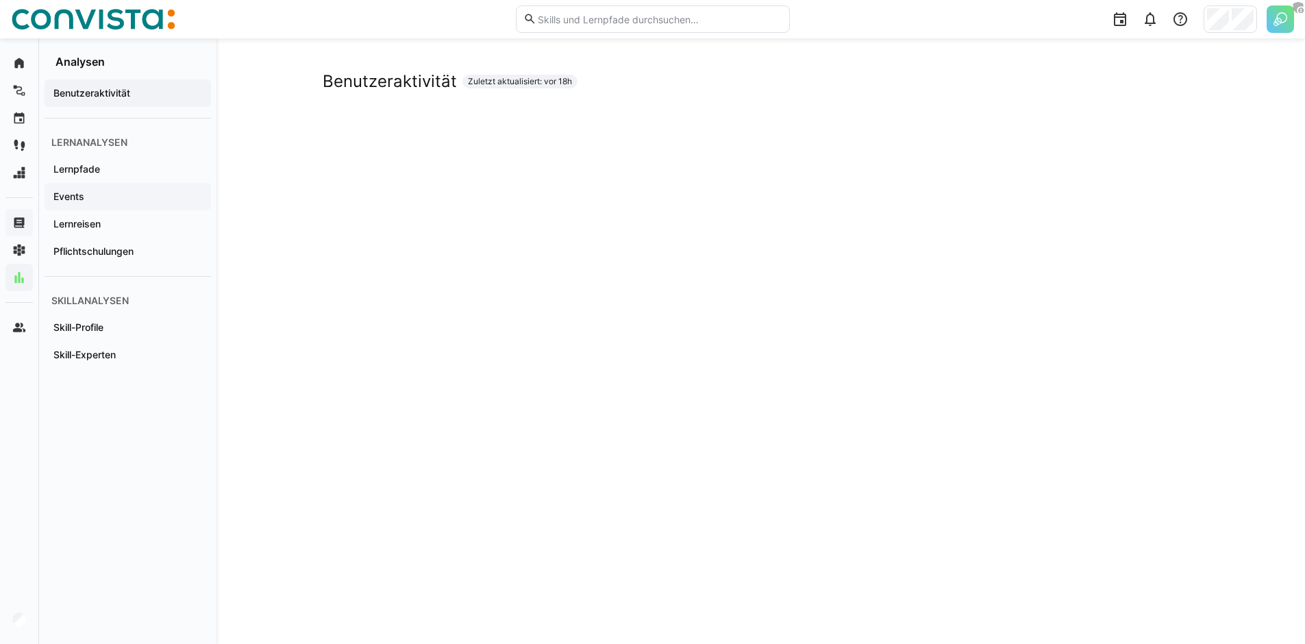
click at [94, 193] on span "Events" at bounding box center [127, 197] width 153 height 14
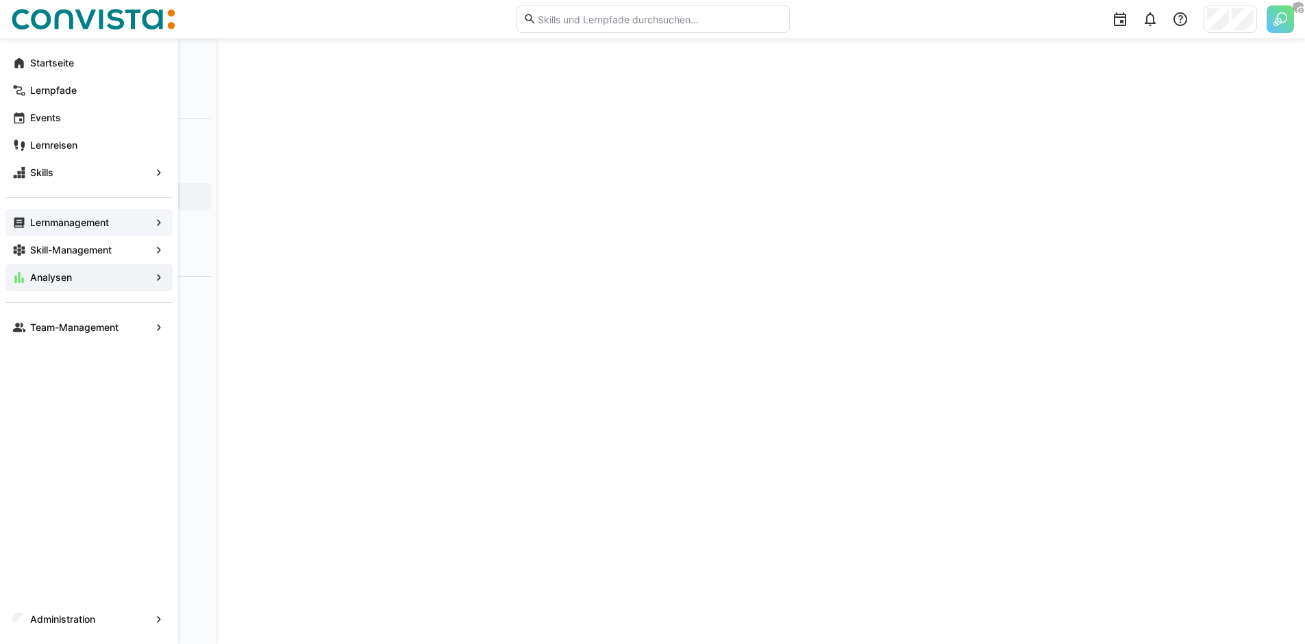
click at [0, 0] on app-navigation-label "Lernmanagement" at bounding box center [0, 0] width 0 height 0
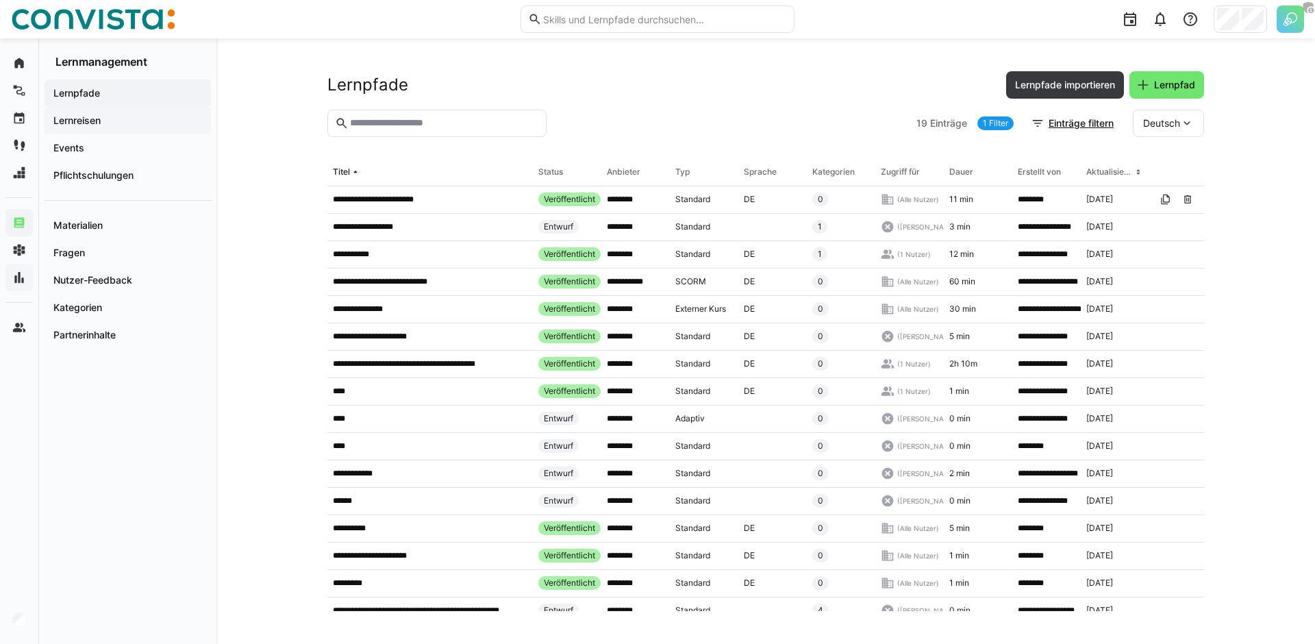
click at [0, 0] on app-navigation-label "Lernreisen" at bounding box center [0, 0] width 0 height 0
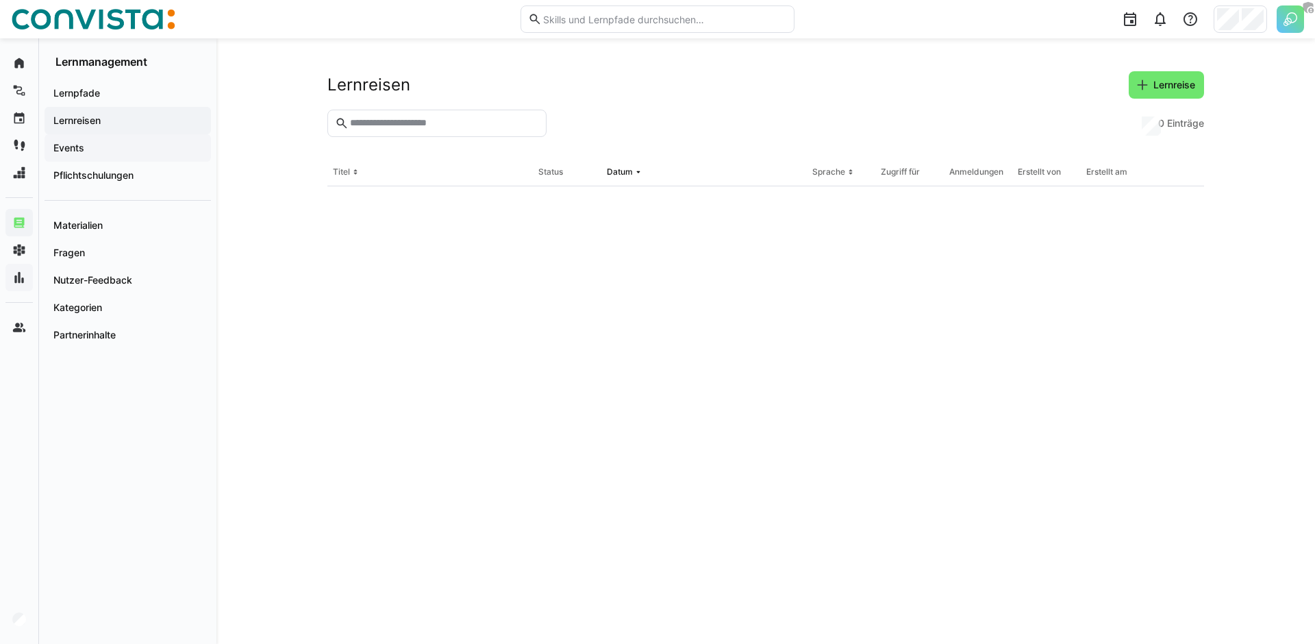
click at [104, 151] on span "Events" at bounding box center [127, 148] width 153 height 14
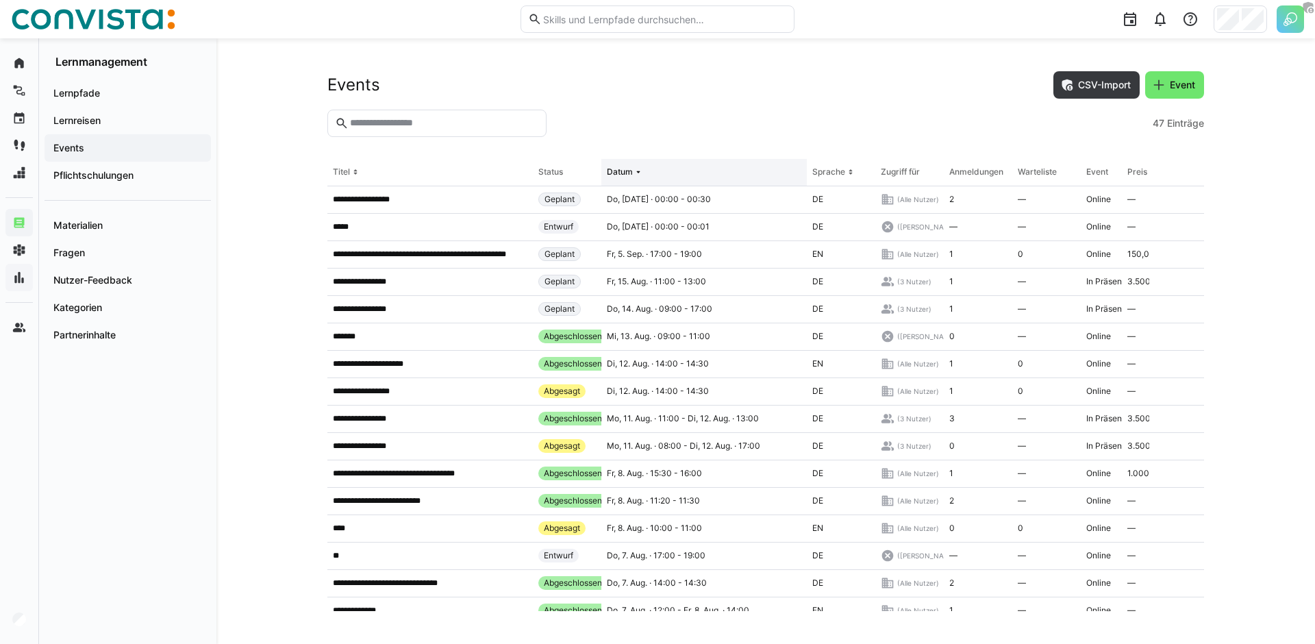
click at [625, 175] on div "Datum" at bounding box center [620, 171] width 26 height 11
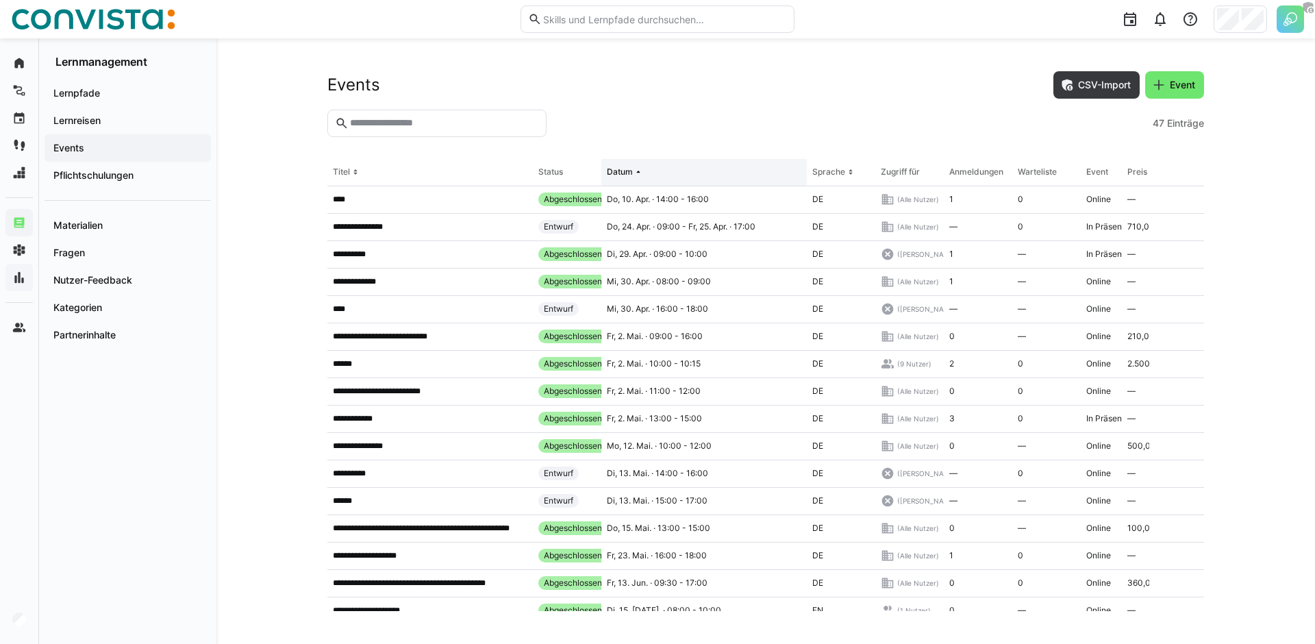
click at [625, 175] on div "Datum" at bounding box center [620, 171] width 26 height 11
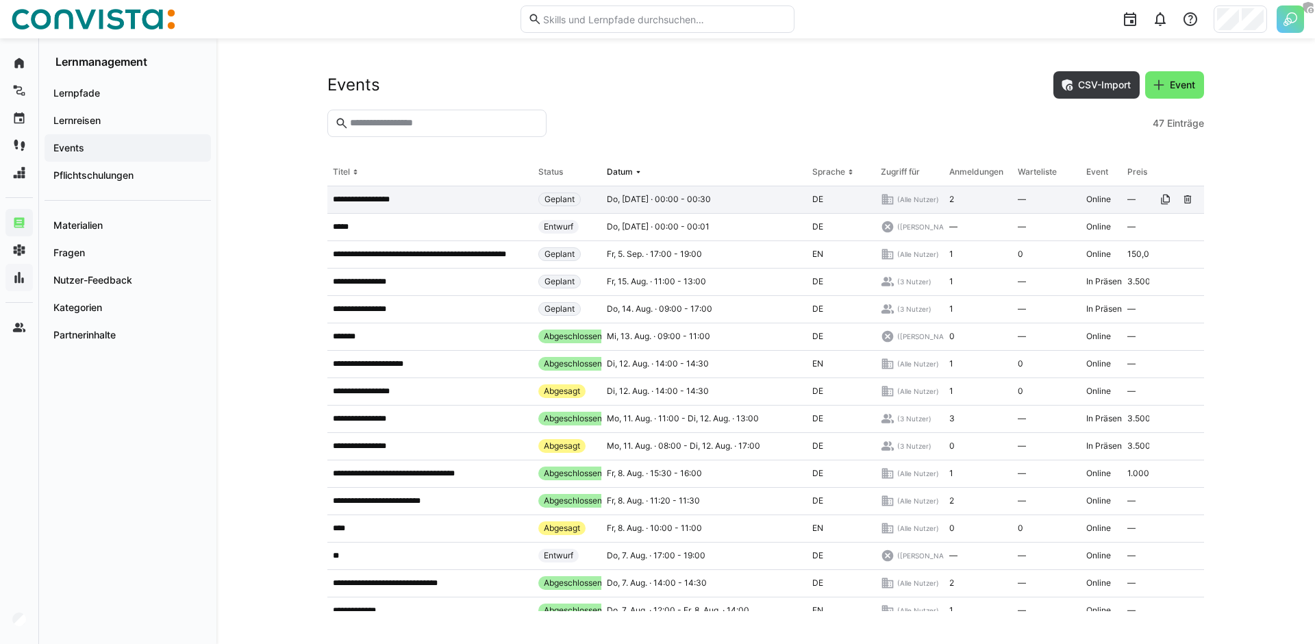
click at [438, 200] on app-table-first-column "**********" at bounding box center [430, 199] width 195 height 11
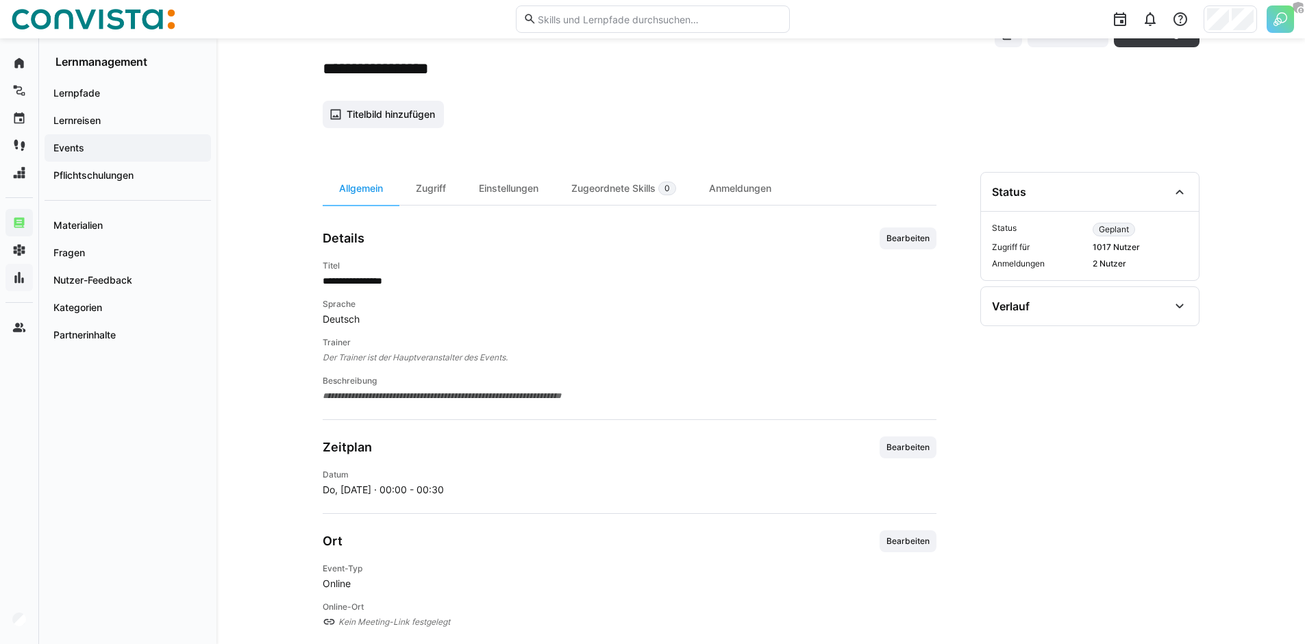
scroll to position [201, 0]
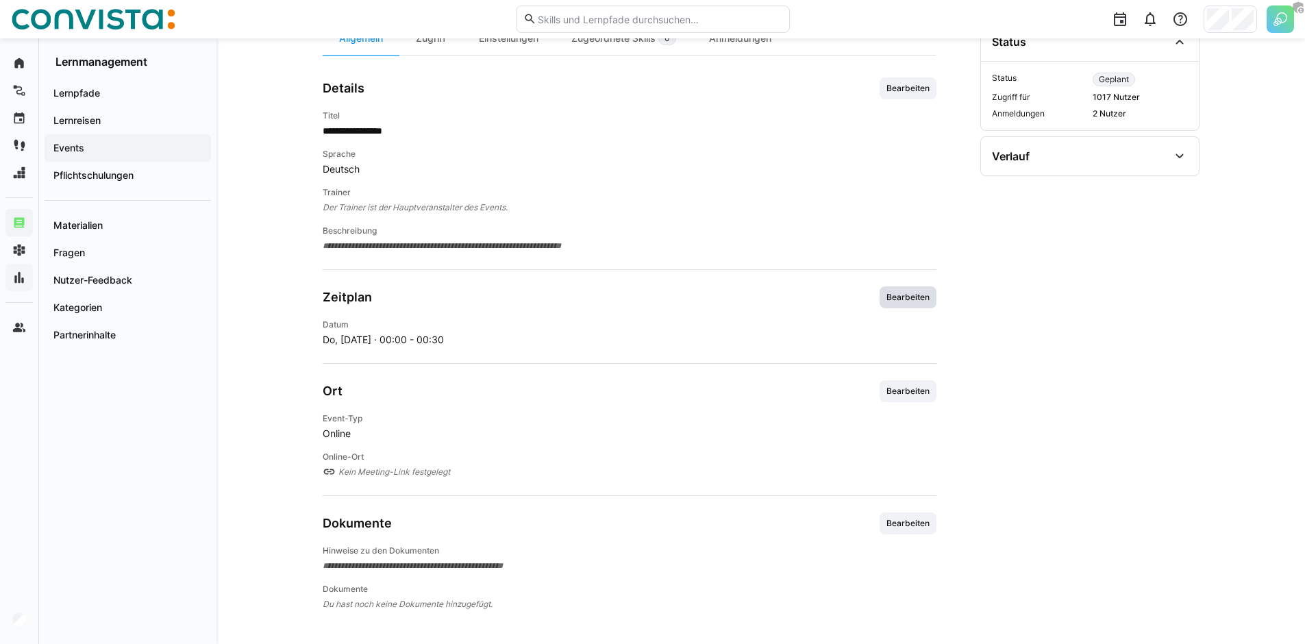
click at [895, 303] on span "Bearbeiten" at bounding box center [907, 297] width 57 height 22
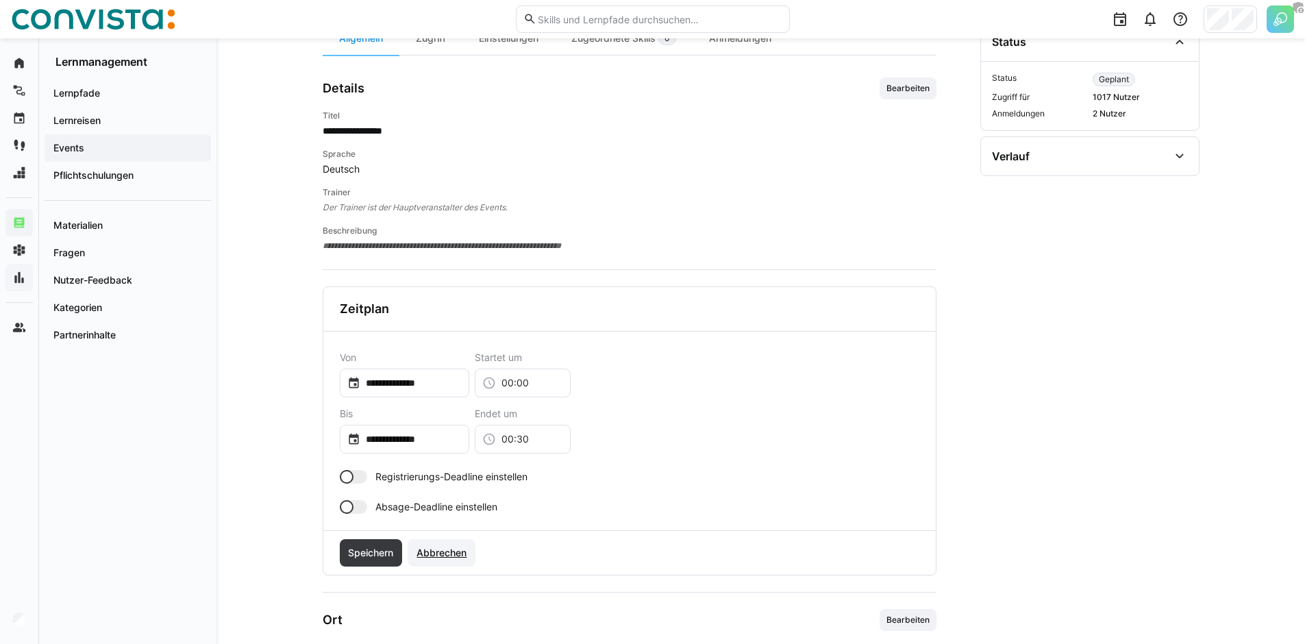
click at [462, 551] on span "Abbrechen" at bounding box center [441, 553] width 54 height 14
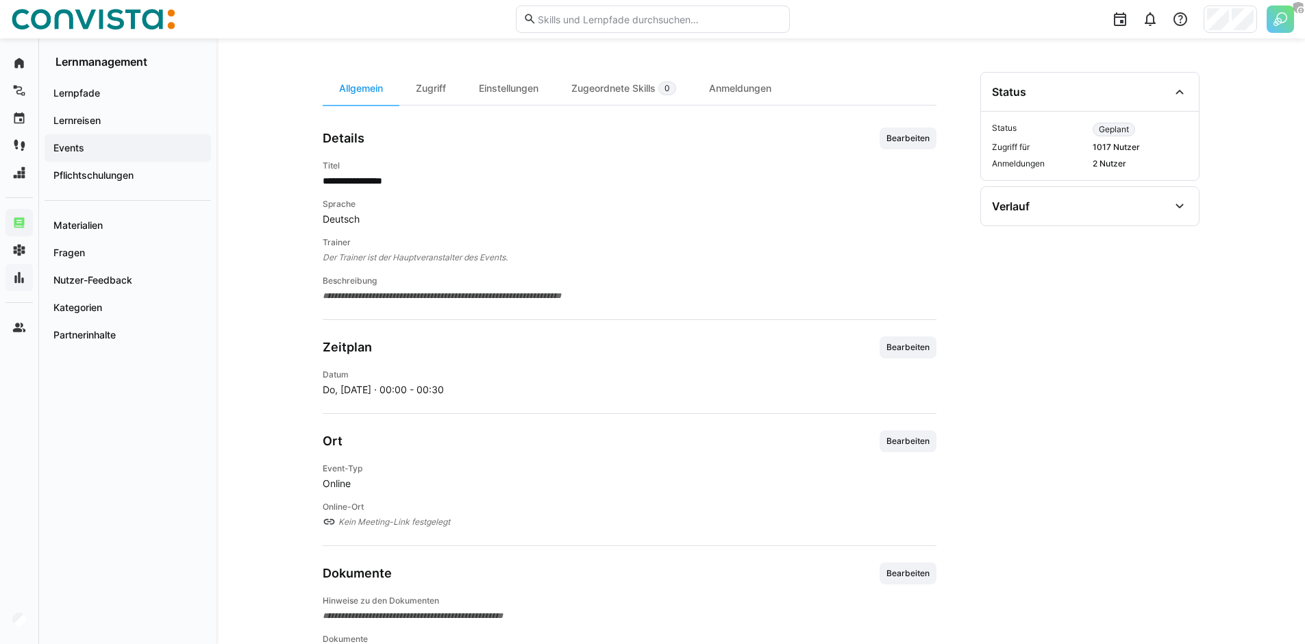
scroll to position [0, 0]
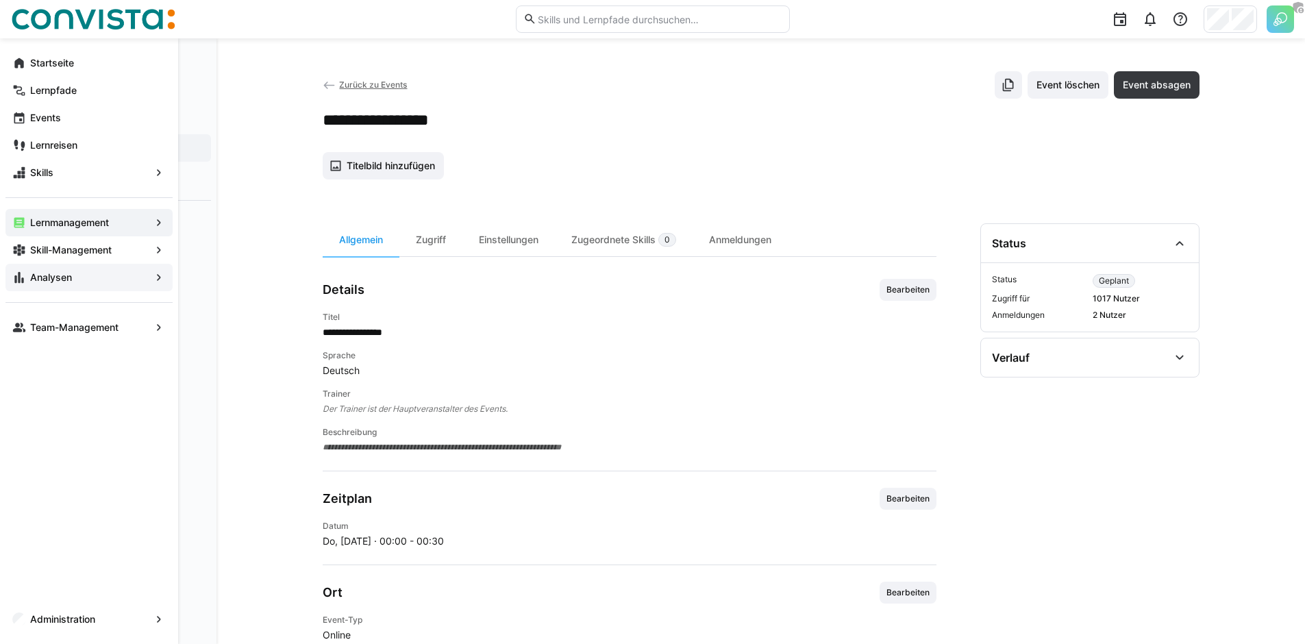
click at [77, 271] on span "Analysen" at bounding box center [89, 278] width 122 height 14
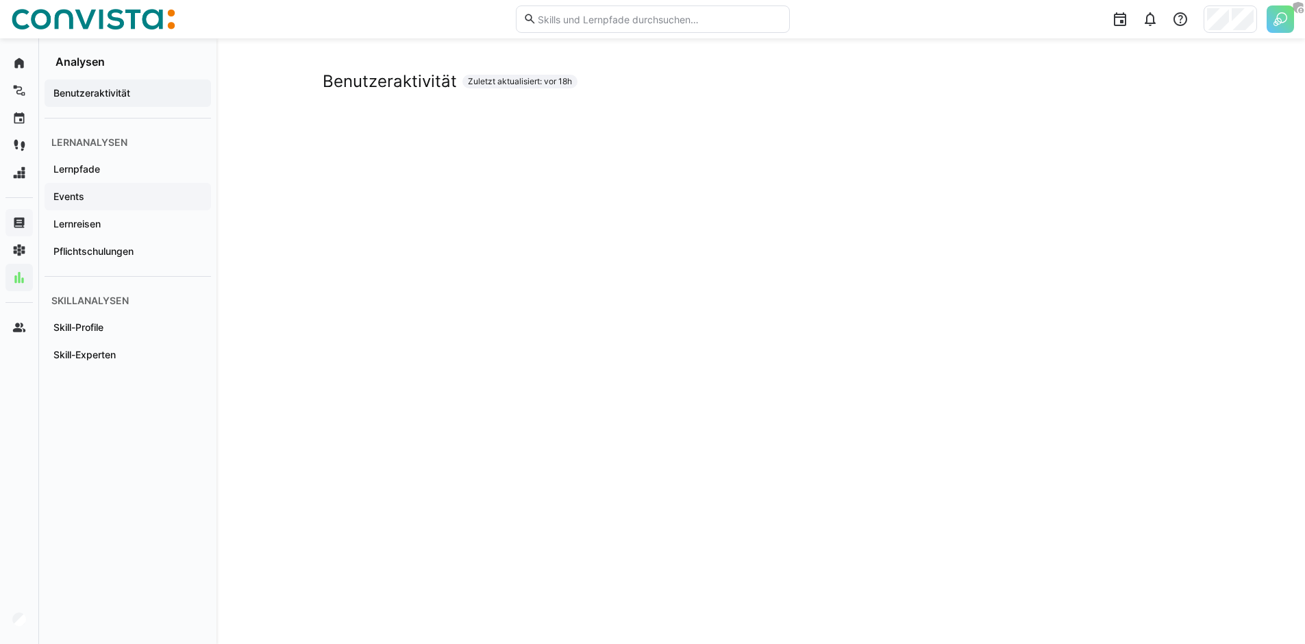
click at [142, 199] on span "Events" at bounding box center [127, 197] width 153 height 14
click at [101, 194] on span "Events" at bounding box center [127, 197] width 153 height 14
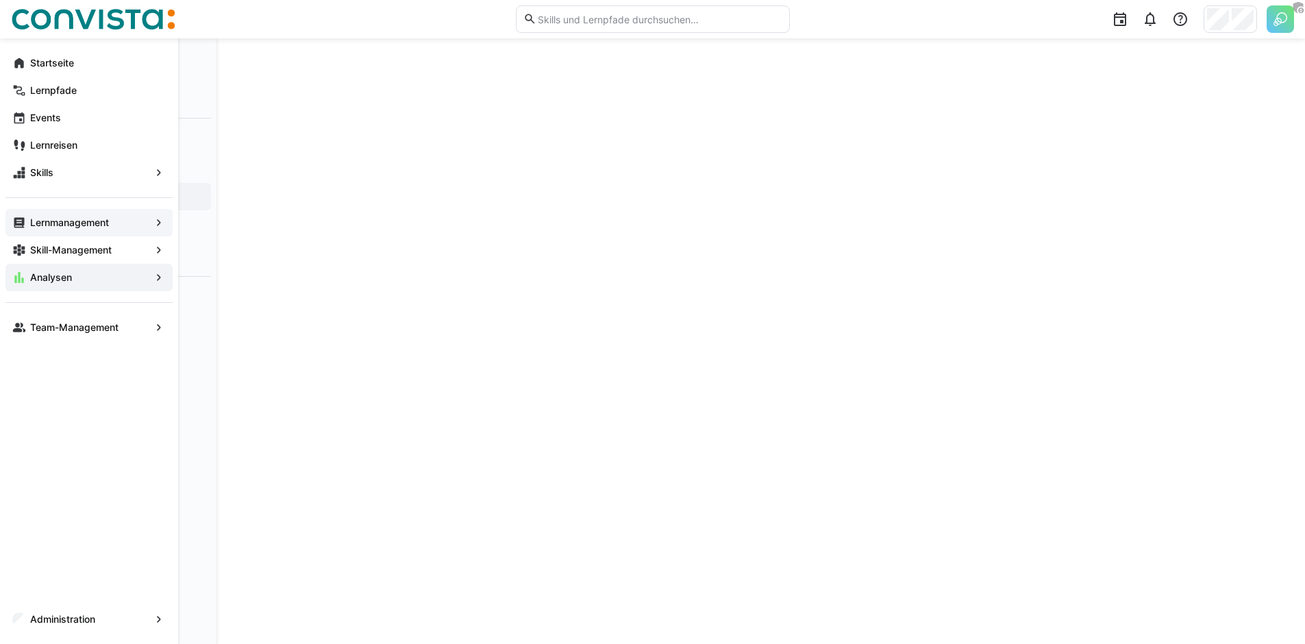
click at [0, 0] on app-navigation-label "Lernmanagement" at bounding box center [0, 0] width 0 height 0
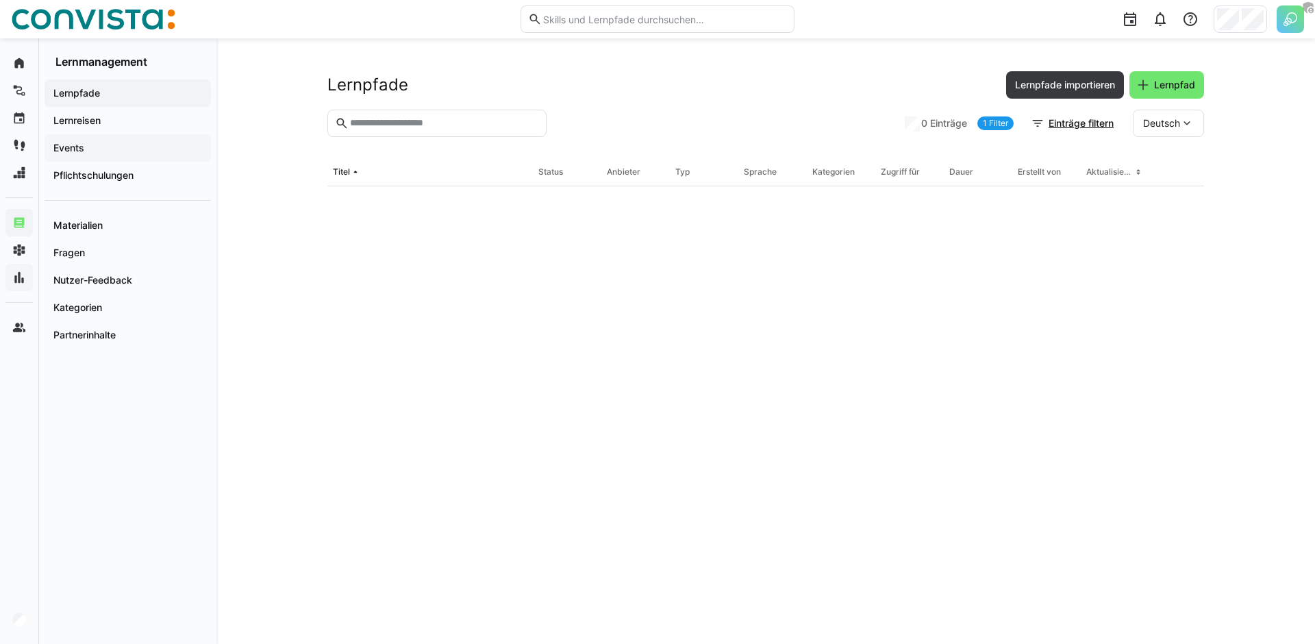
click at [103, 153] on span "Events" at bounding box center [127, 148] width 153 height 14
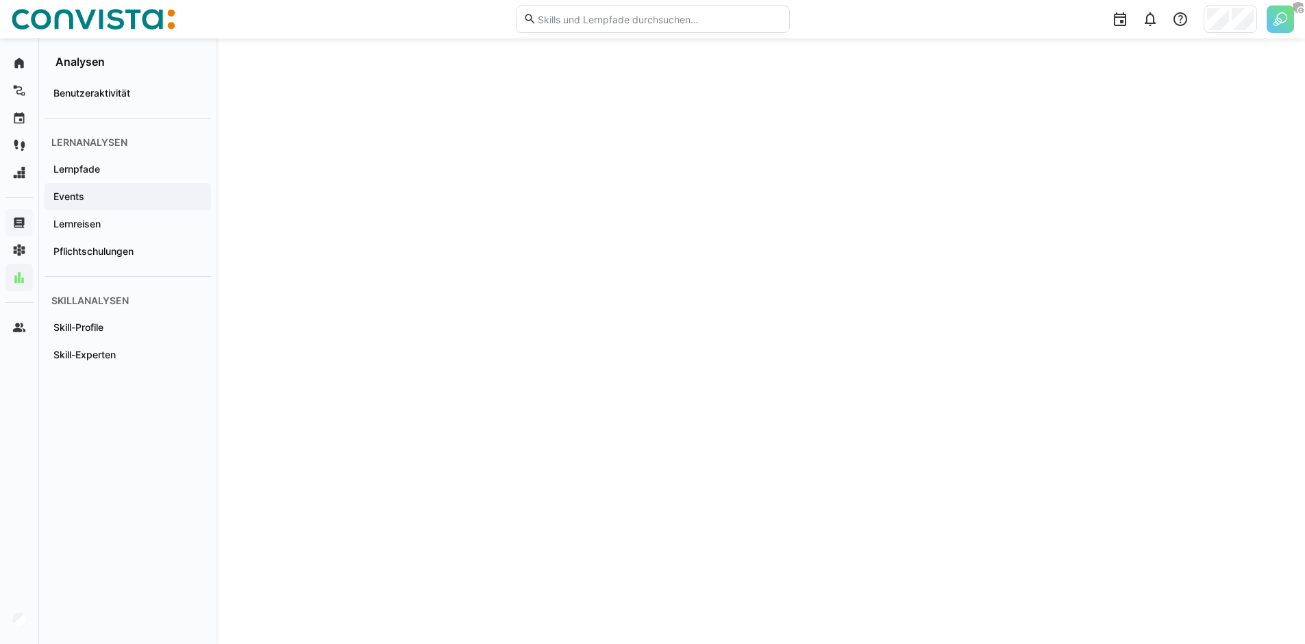
scroll to position [256, 0]
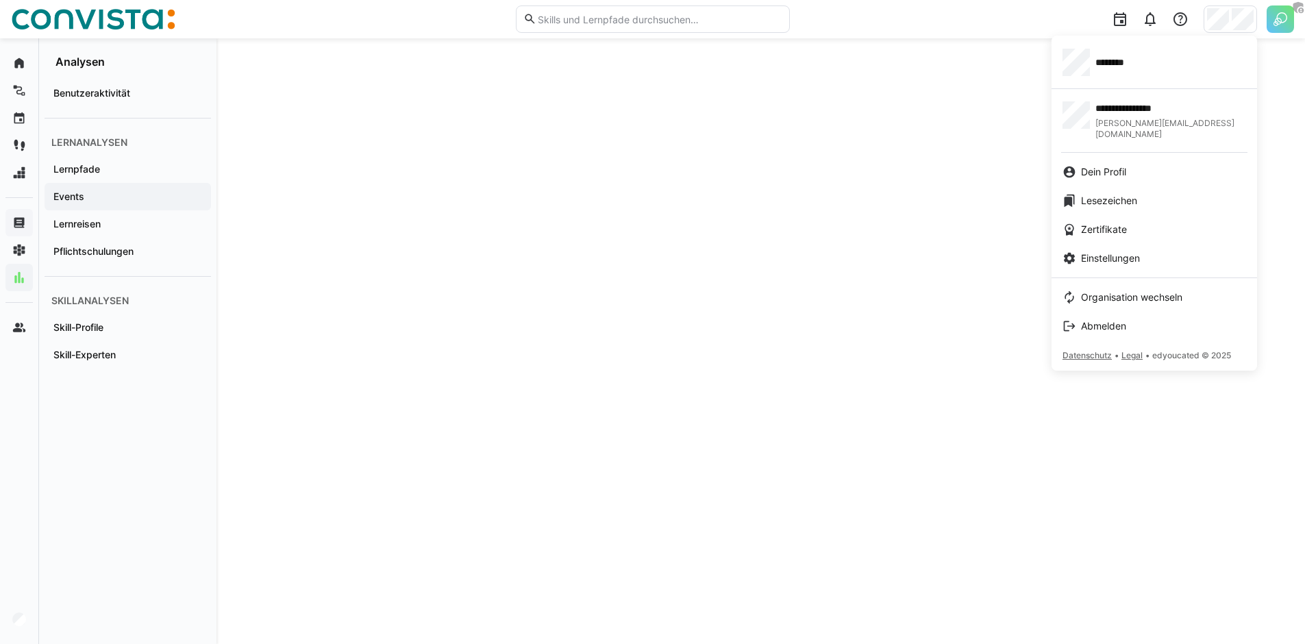
click at [1156, 55] on div "********" at bounding box center [1154, 62] width 184 height 27
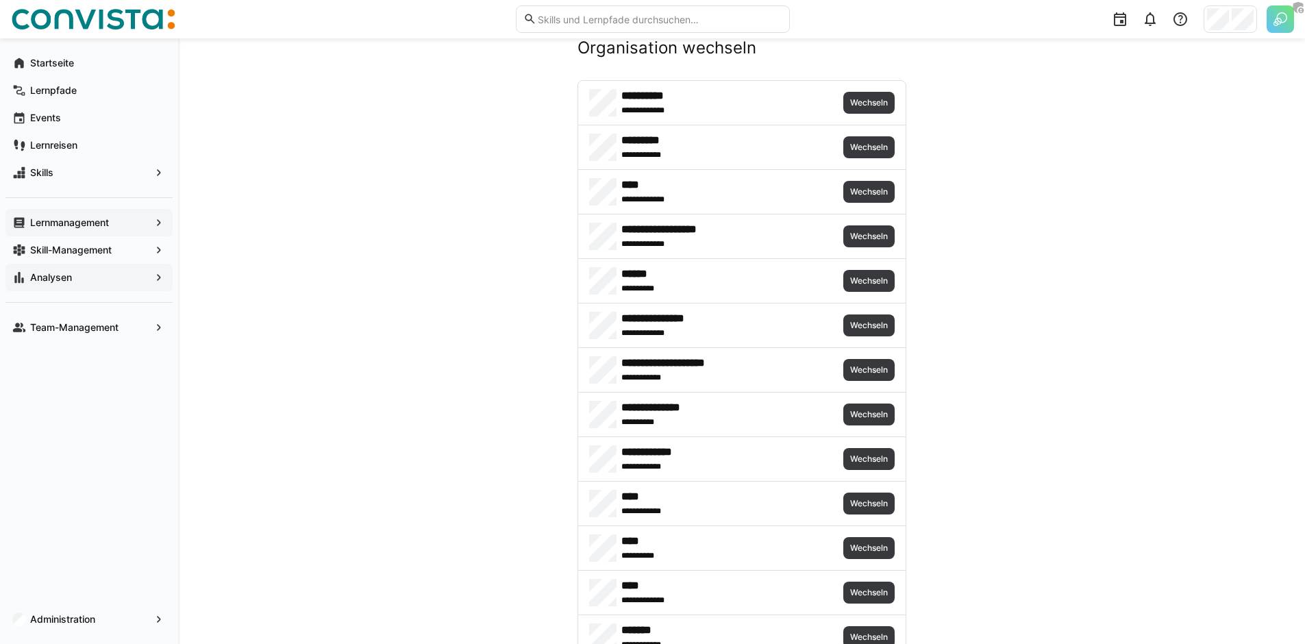
scroll to position [79, 0]
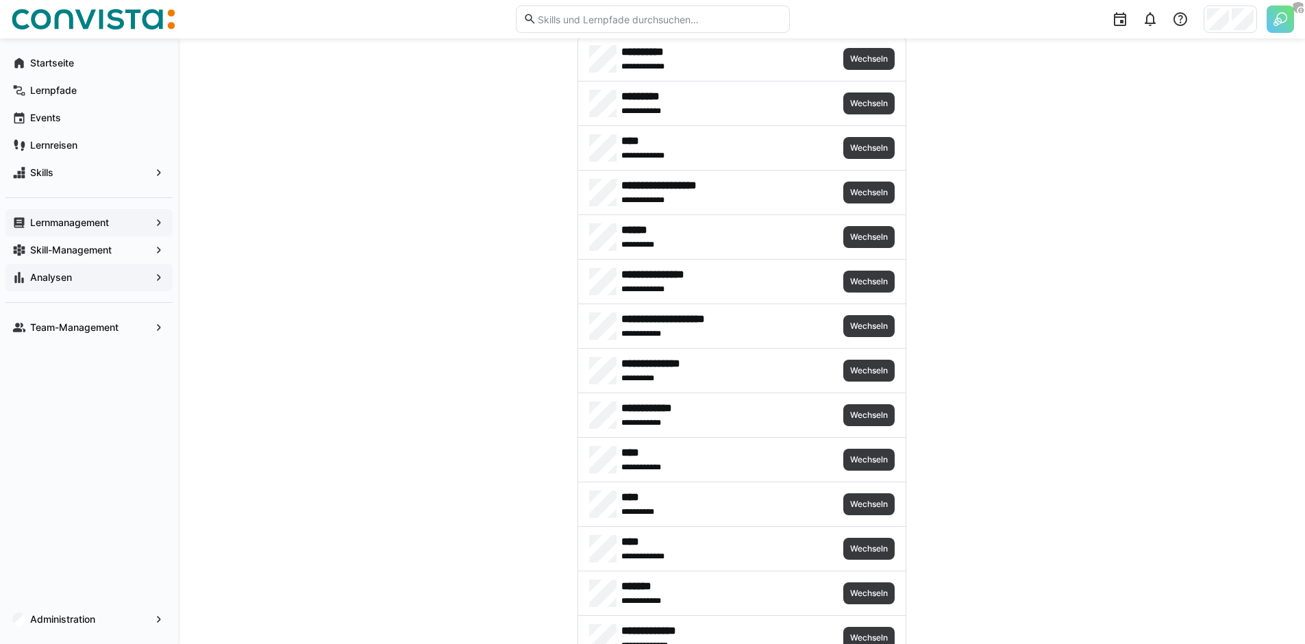
scroll to position [76, 0]
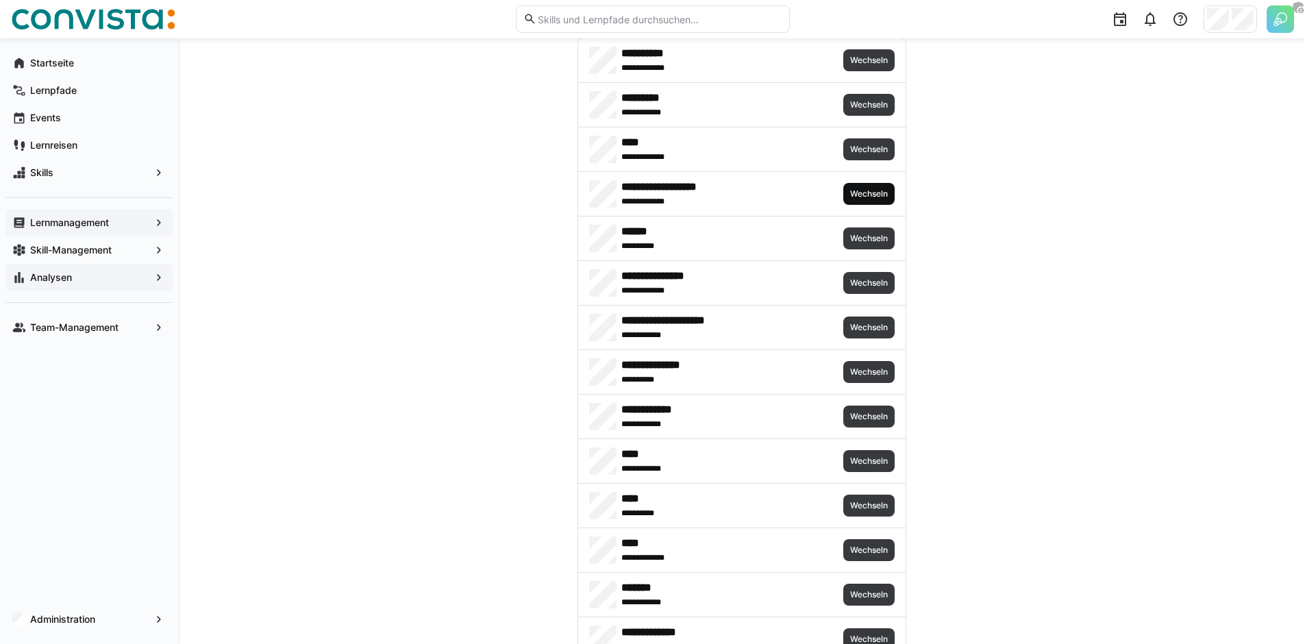
click at [853, 192] on span "Wechseln" at bounding box center [869, 193] width 40 height 11
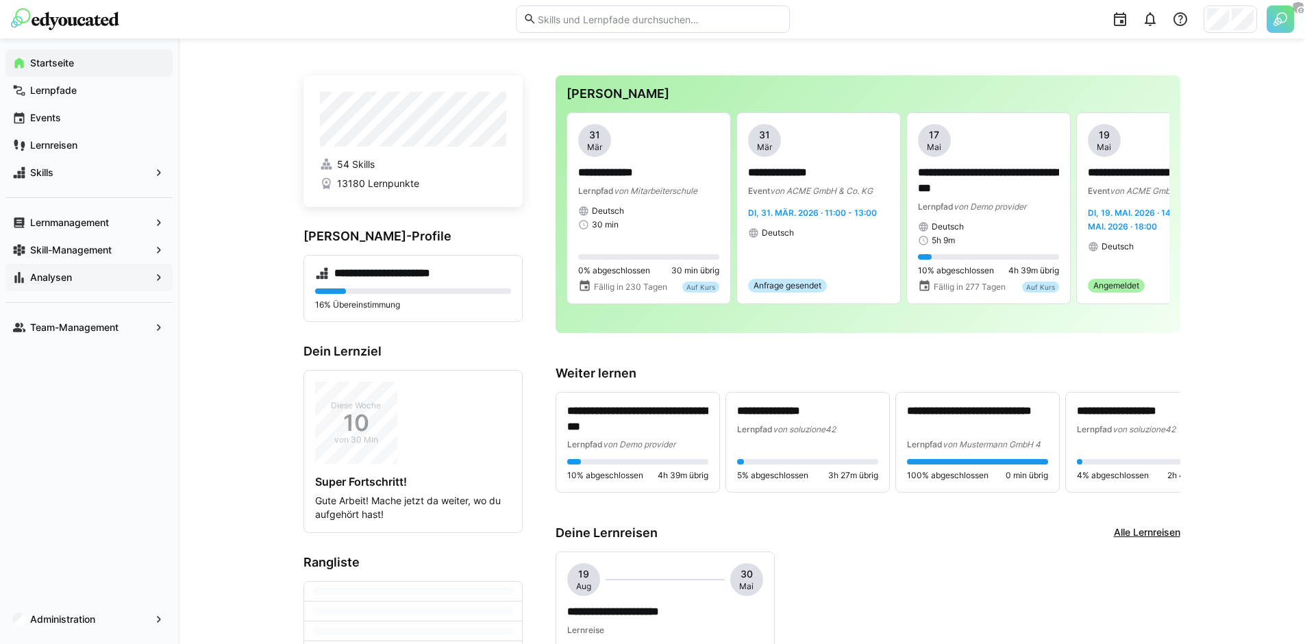
click at [81, 277] on span "Analysen" at bounding box center [89, 278] width 122 height 14
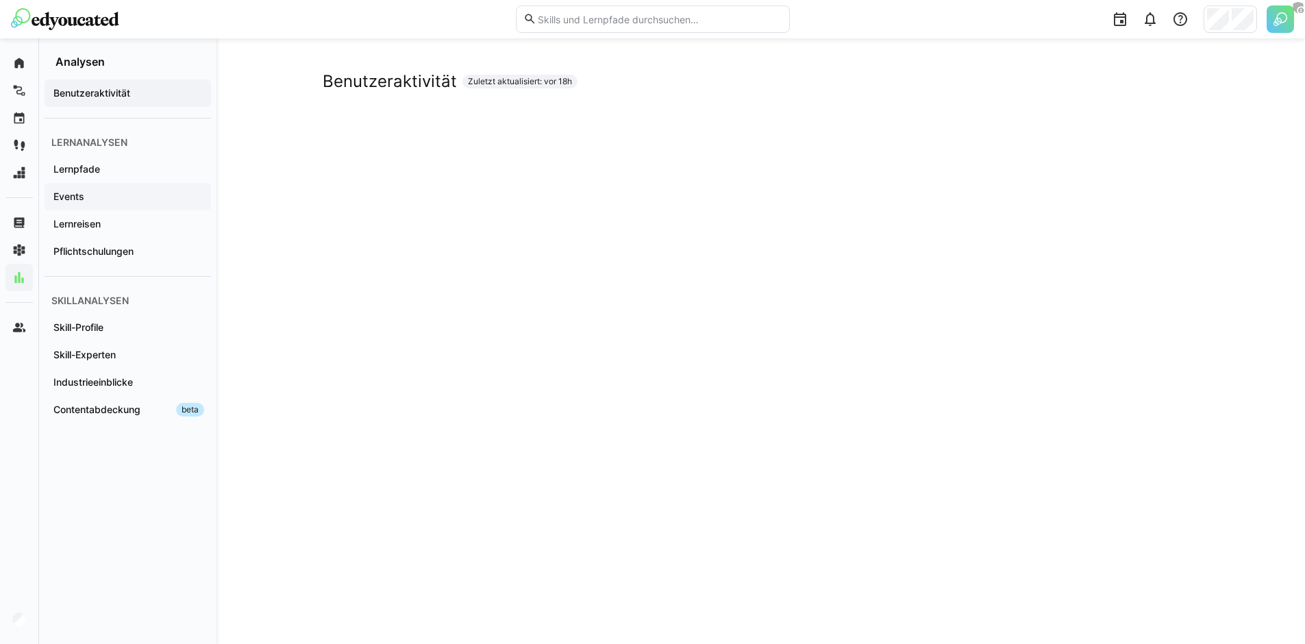
click at [127, 197] on span "Events" at bounding box center [127, 197] width 153 height 14
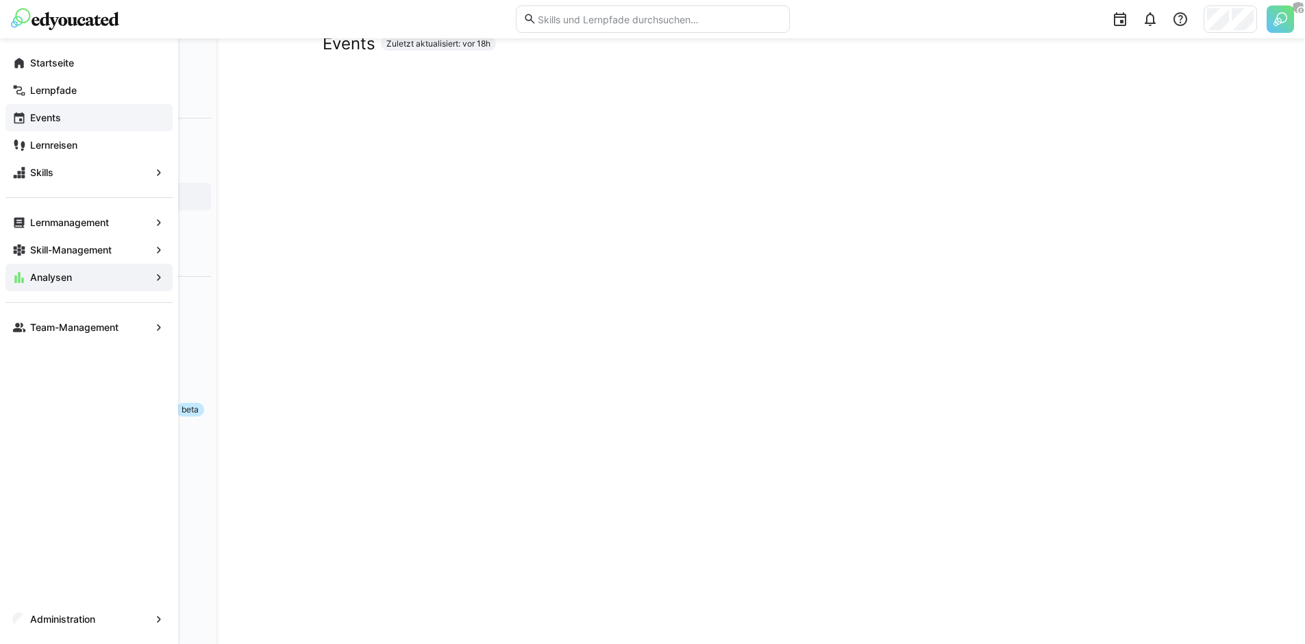
click at [0, 0] on app-navigation-label "Events" at bounding box center [0, 0] width 0 height 0
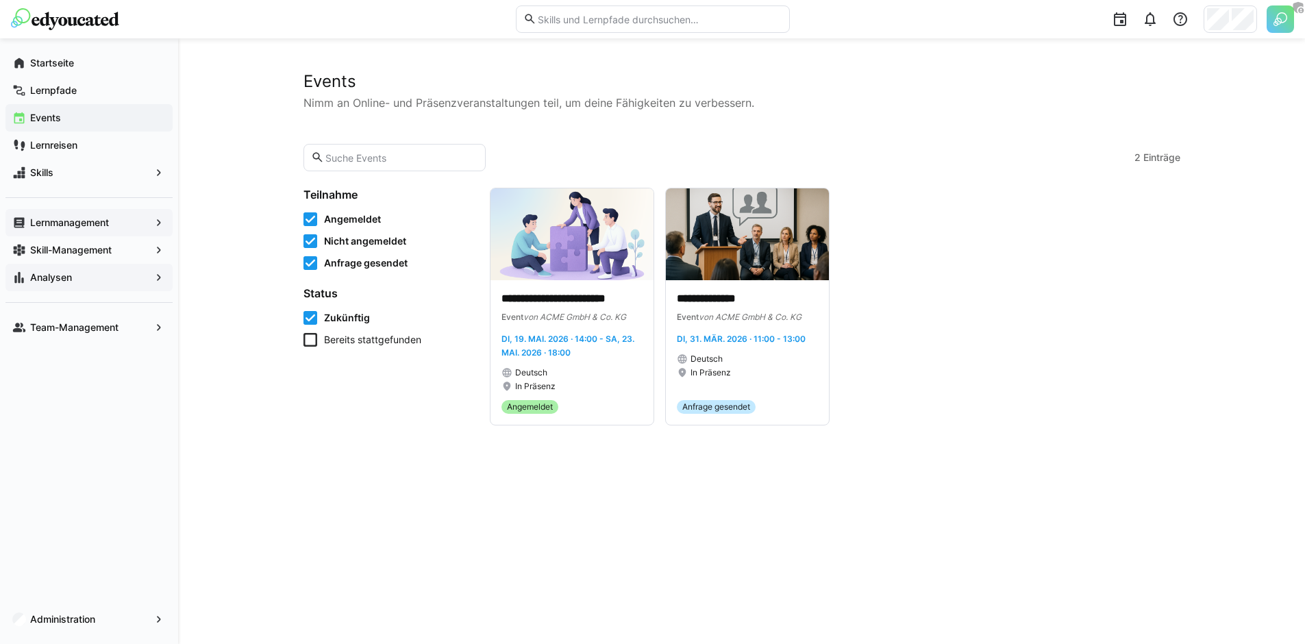
click at [0, 0] on app-navigation-label "Lernmanagement" at bounding box center [0, 0] width 0 height 0
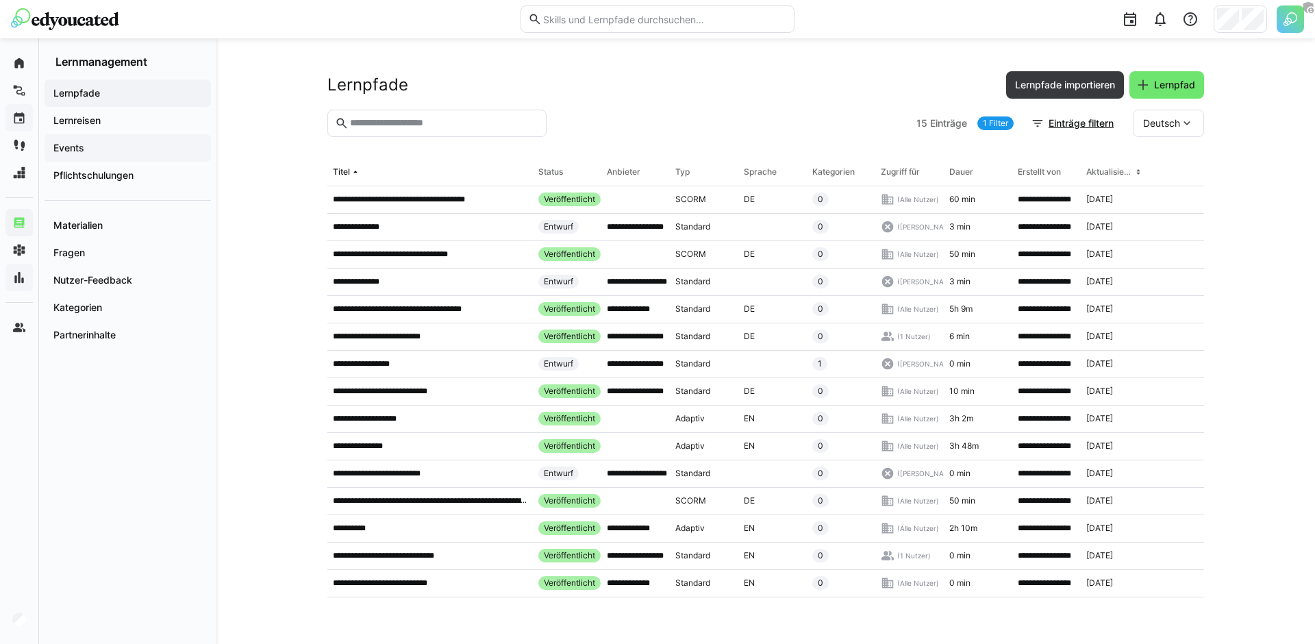
click at [134, 145] on span "Events" at bounding box center [127, 148] width 153 height 14
